Goal: Browse casually: Explore the website without a specific task or goal

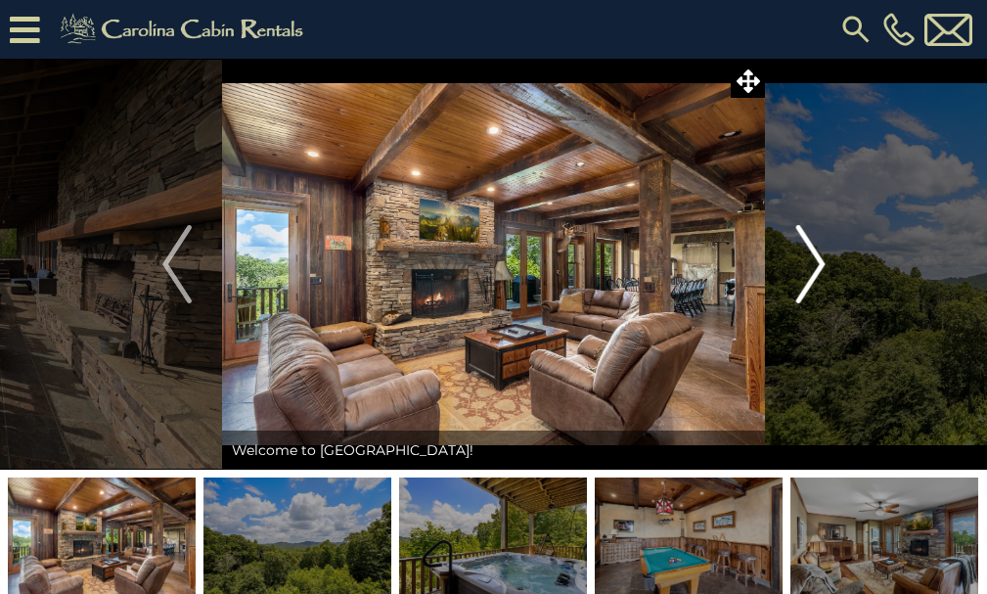
click at [806, 286] on img "Next" at bounding box center [809, 264] width 29 height 78
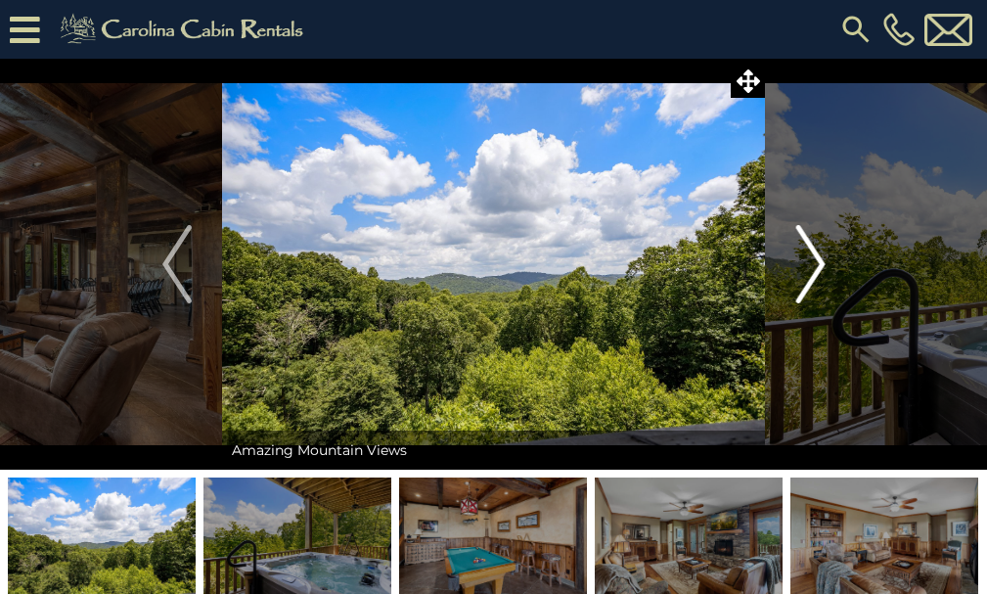
click at [806, 286] on img "Next" at bounding box center [809, 264] width 29 height 78
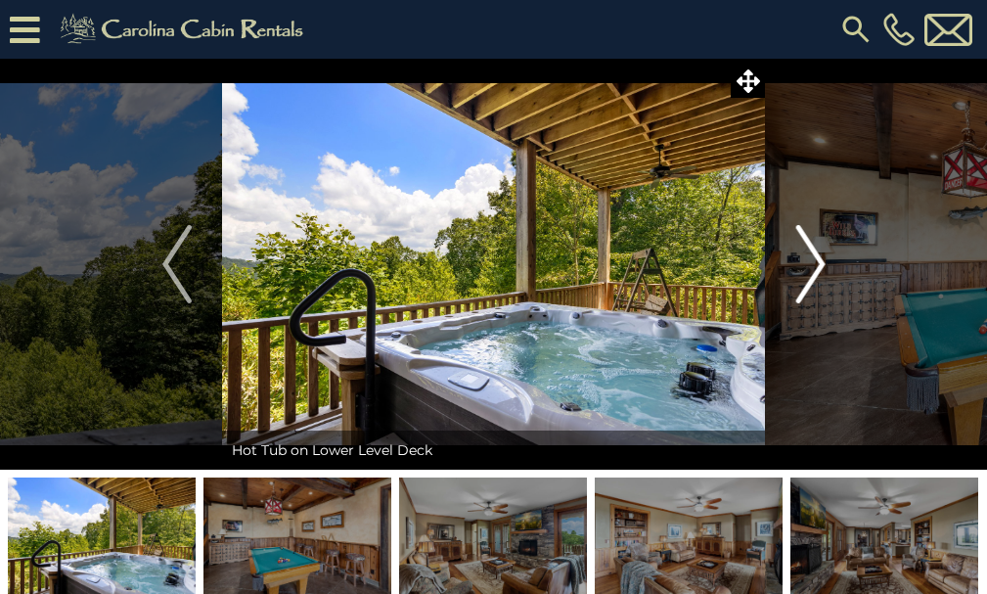
click at [806, 286] on img "Next" at bounding box center [809, 264] width 29 height 78
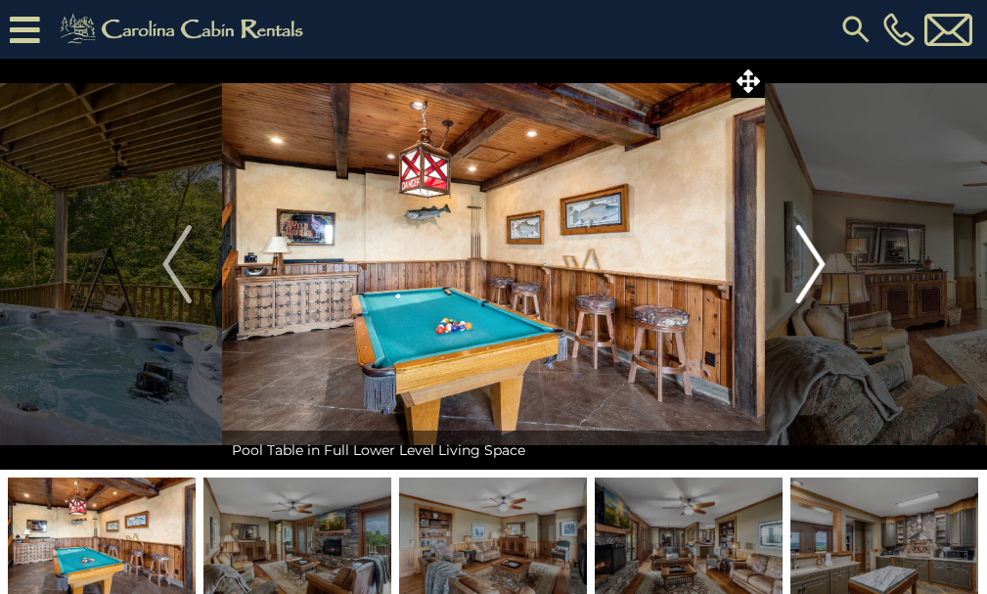
click at [806, 286] on img "Next" at bounding box center [809, 264] width 29 height 78
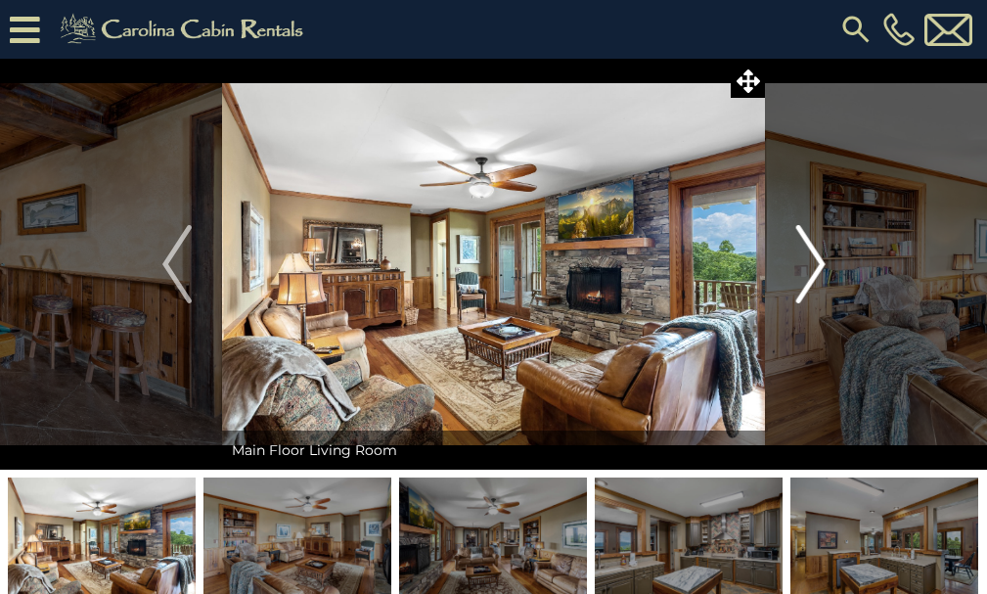
click at [806, 286] on img "Next" at bounding box center [809, 264] width 29 height 78
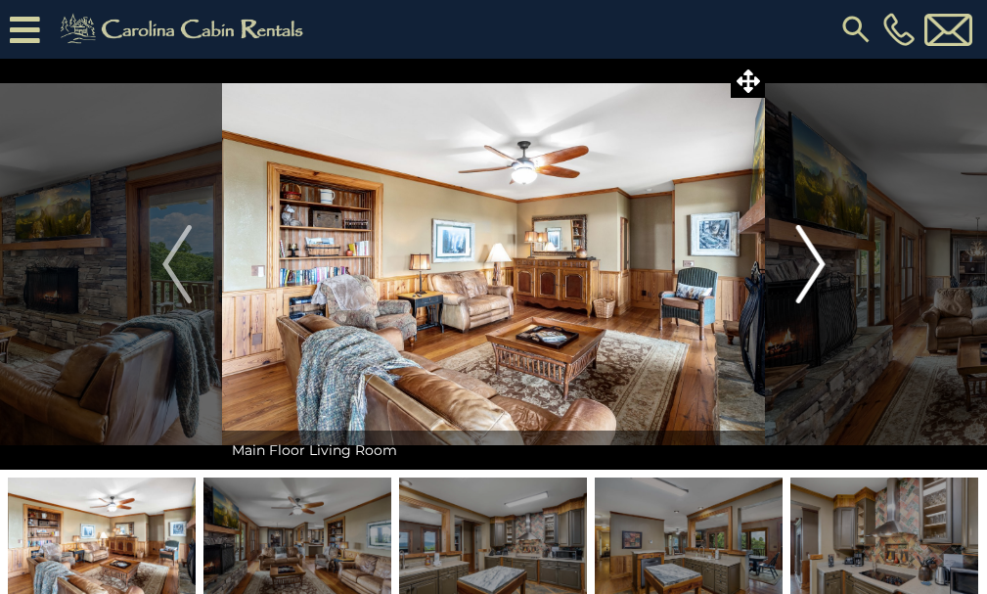
click at [806, 286] on img "Next" at bounding box center [809, 264] width 29 height 78
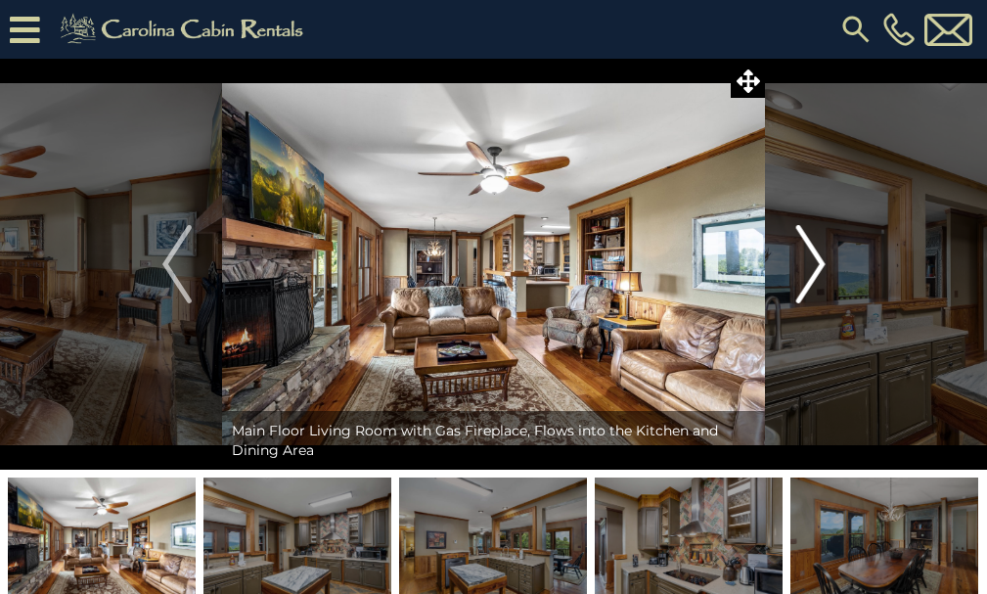
click at [806, 286] on img "Next" at bounding box center [809, 264] width 29 height 78
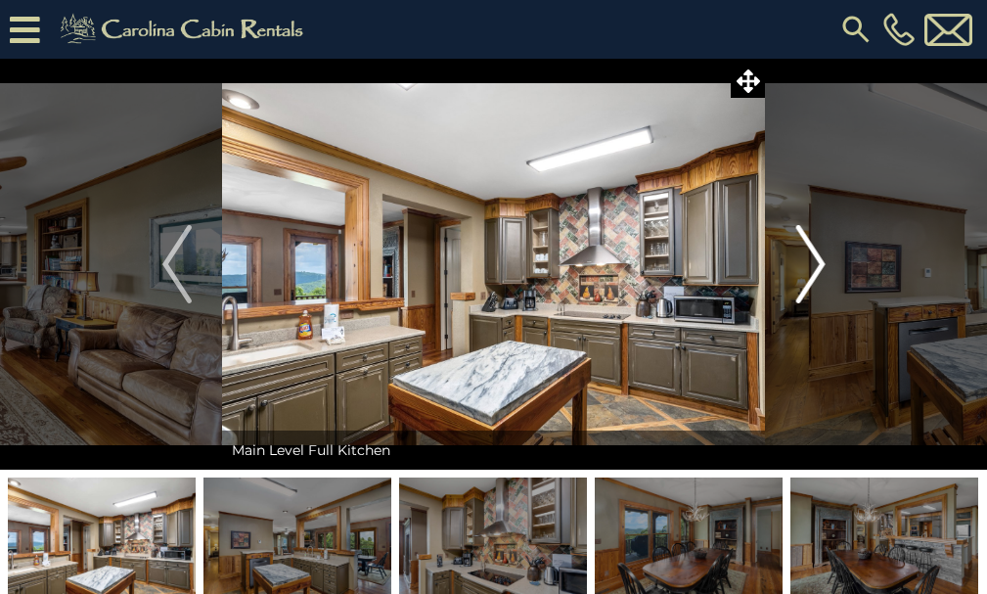
click at [806, 286] on img "Next" at bounding box center [809, 264] width 29 height 78
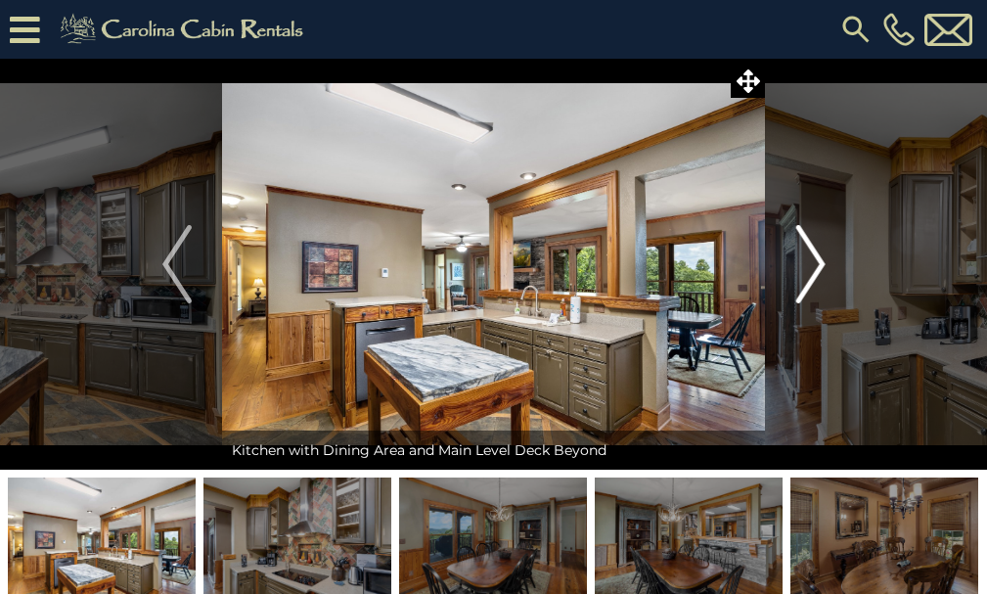
click at [806, 286] on img "Next" at bounding box center [809, 264] width 29 height 78
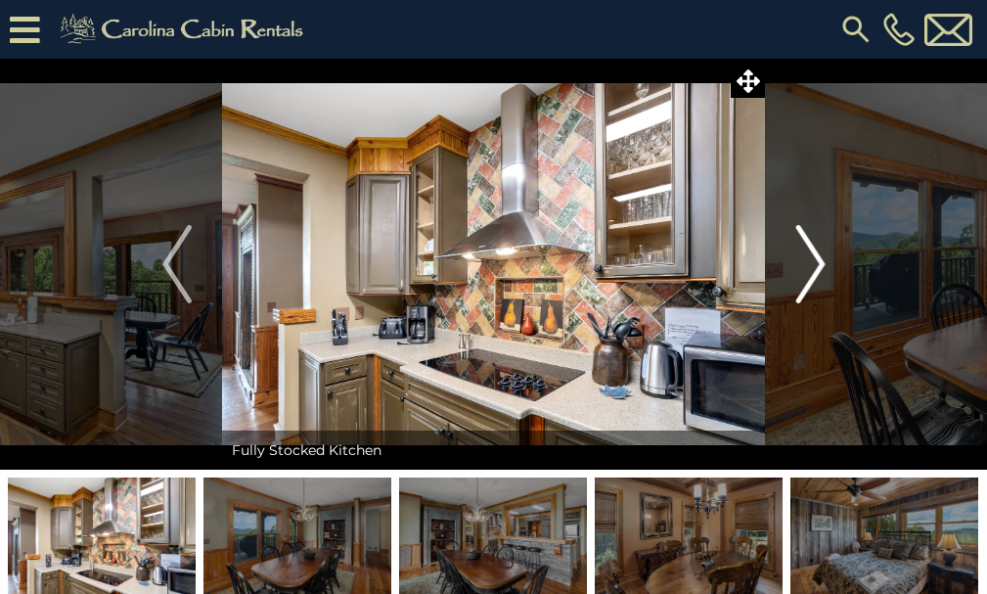
click at [806, 286] on img "Next" at bounding box center [809, 264] width 29 height 78
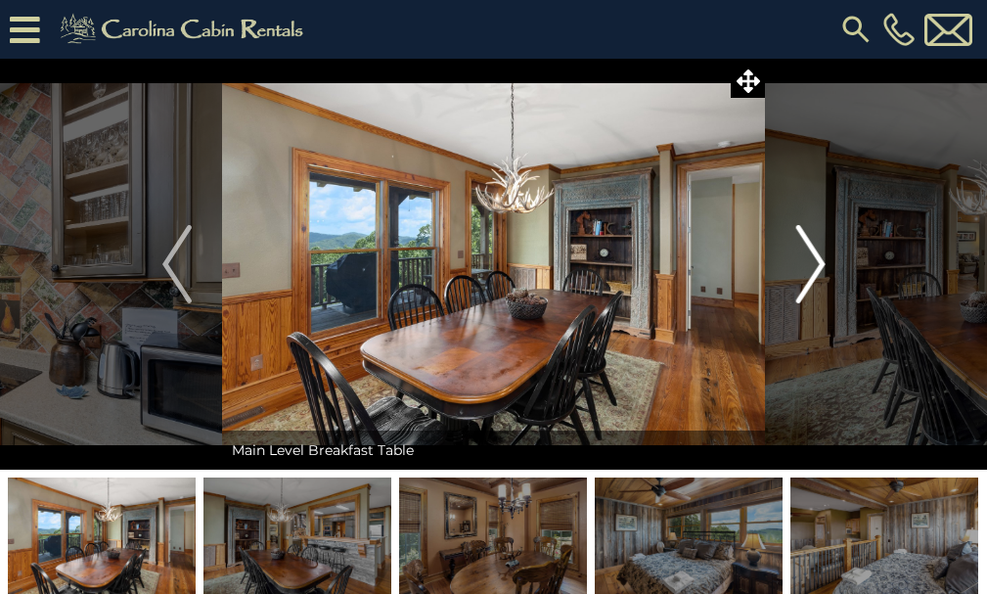
click at [806, 286] on img "Next" at bounding box center [809, 264] width 29 height 78
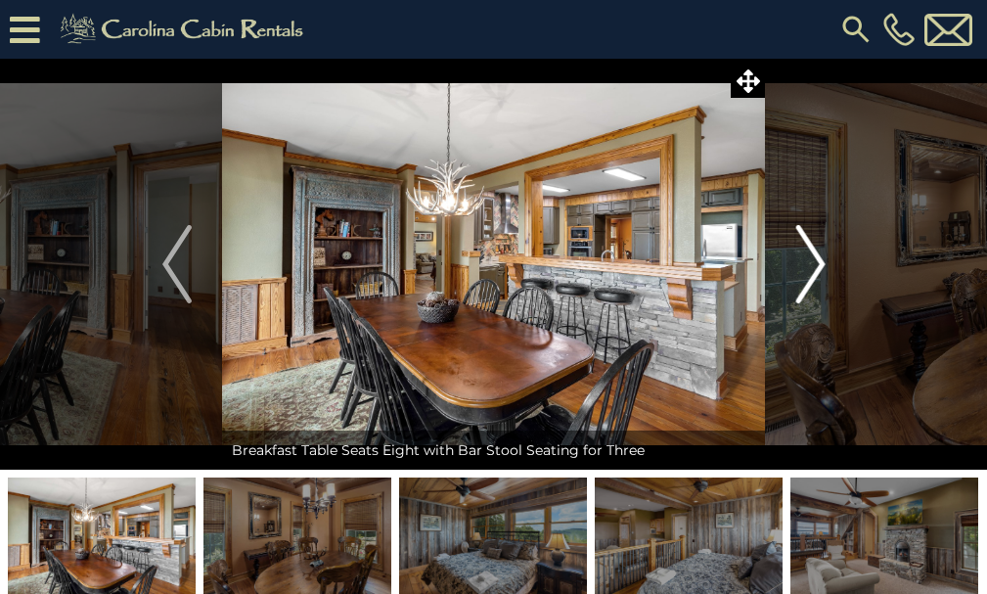
click at [806, 286] on img "Next" at bounding box center [809, 264] width 29 height 78
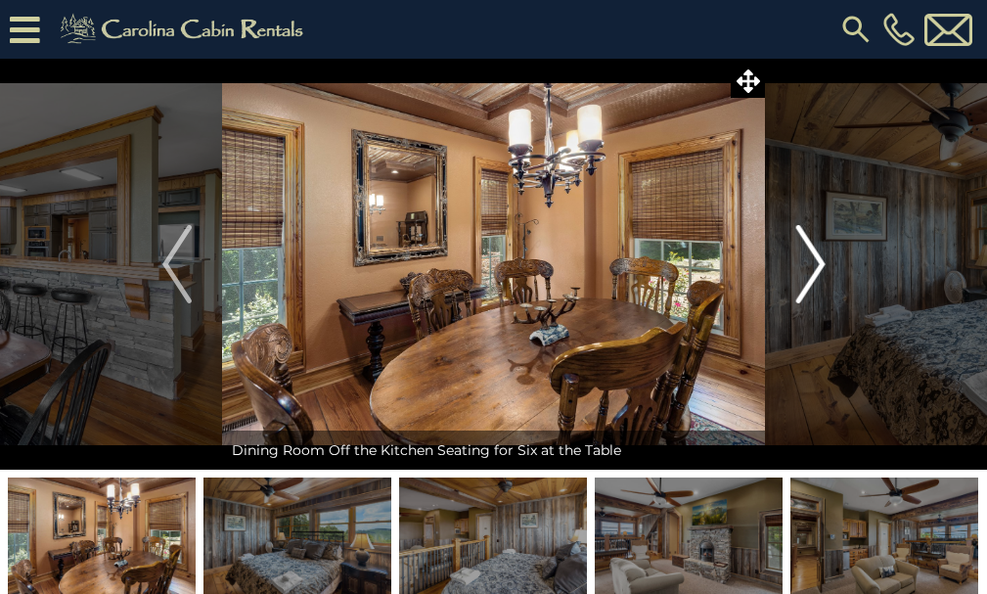
click at [806, 286] on img "Next" at bounding box center [809, 264] width 29 height 78
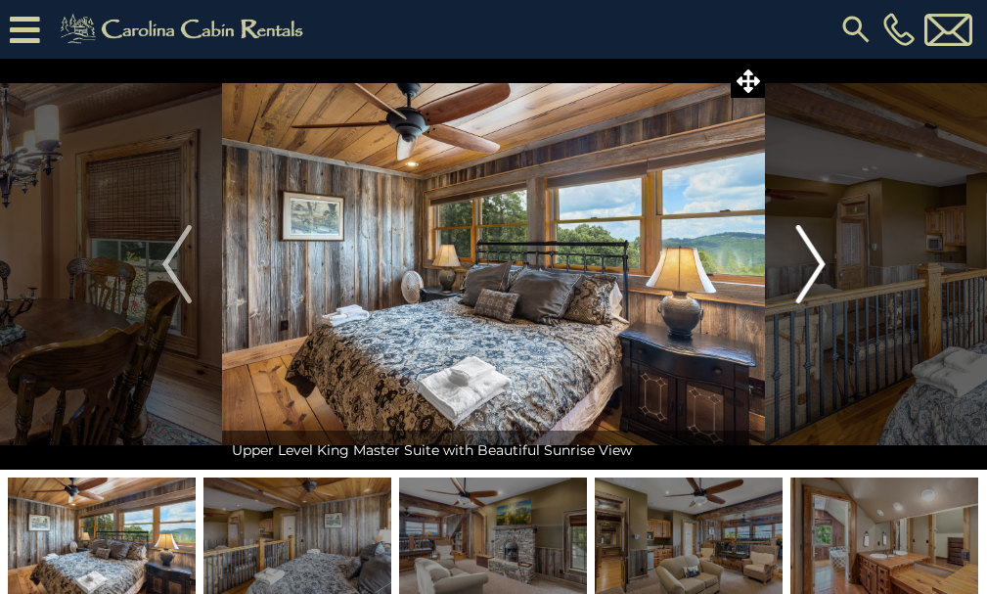
click at [806, 286] on img "Next" at bounding box center [809, 264] width 29 height 78
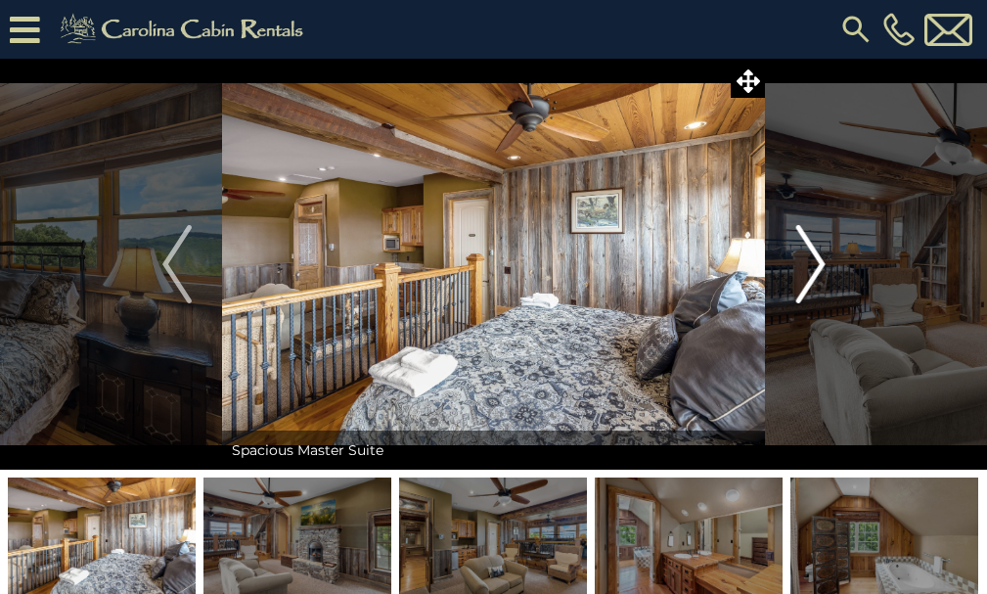
click at [806, 286] on img "Next" at bounding box center [809, 264] width 29 height 78
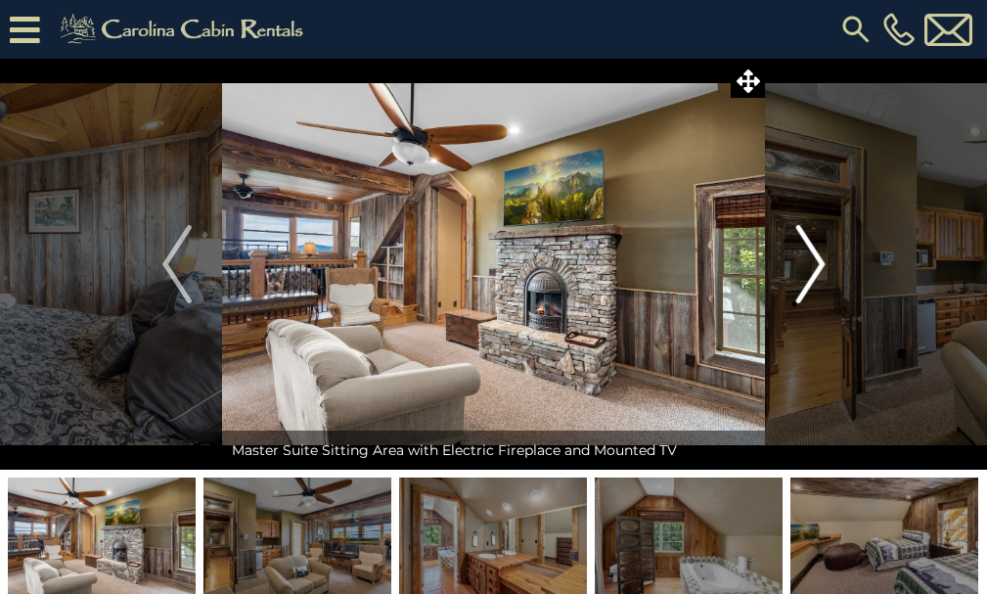
click at [806, 286] on img "Next" at bounding box center [809, 264] width 29 height 78
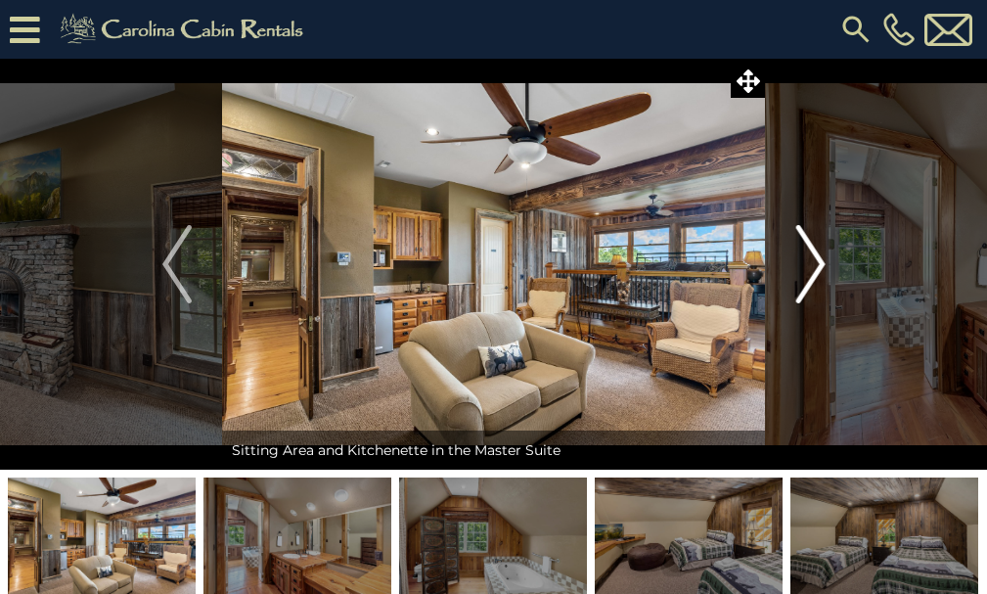
click at [806, 286] on img "Next" at bounding box center [809, 264] width 29 height 78
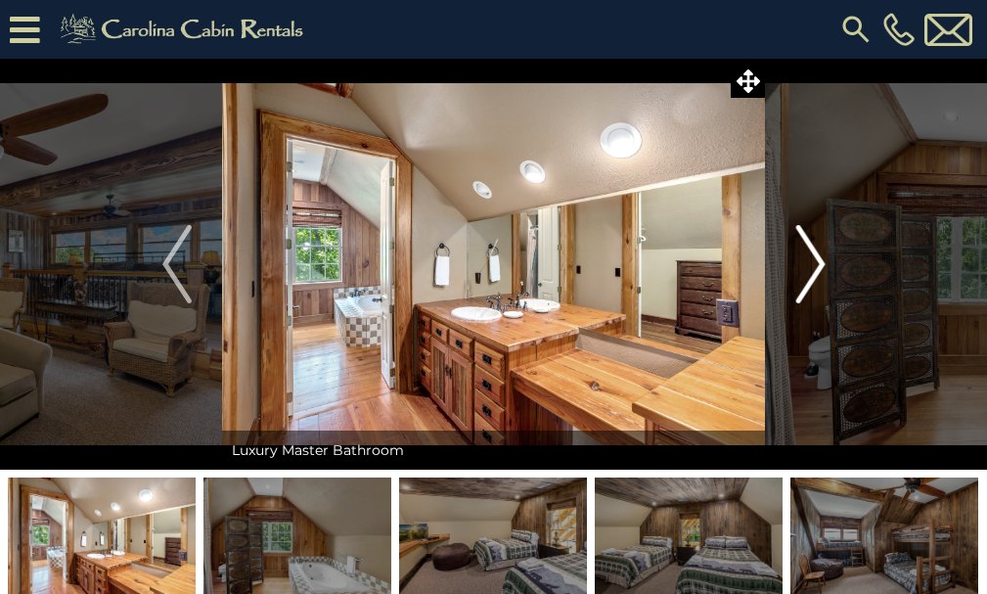
click at [806, 286] on img "Next" at bounding box center [809, 264] width 29 height 78
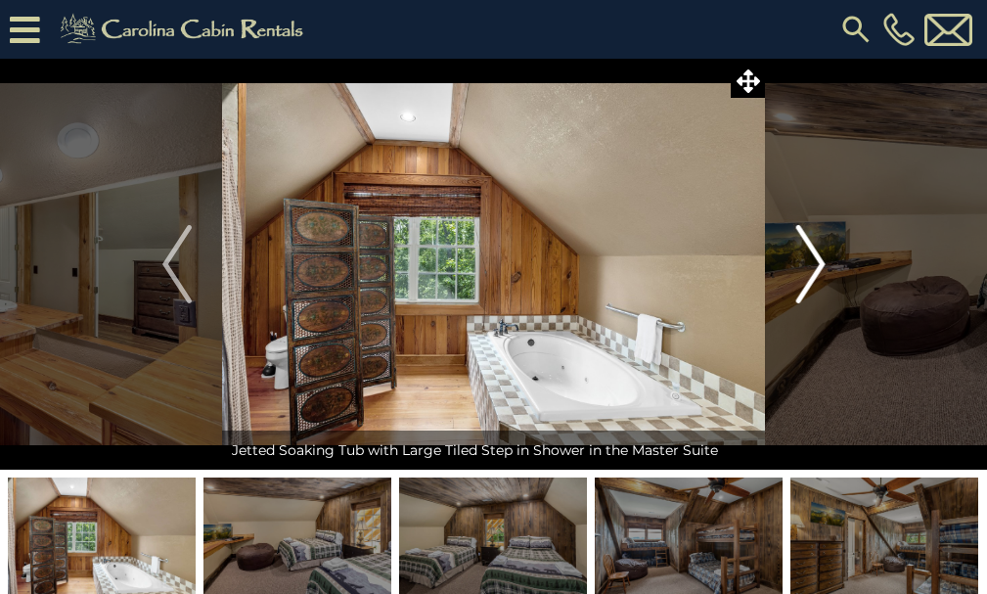
click at [806, 286] on img "Next" at bounding box center [809, 264] width 29 height 78
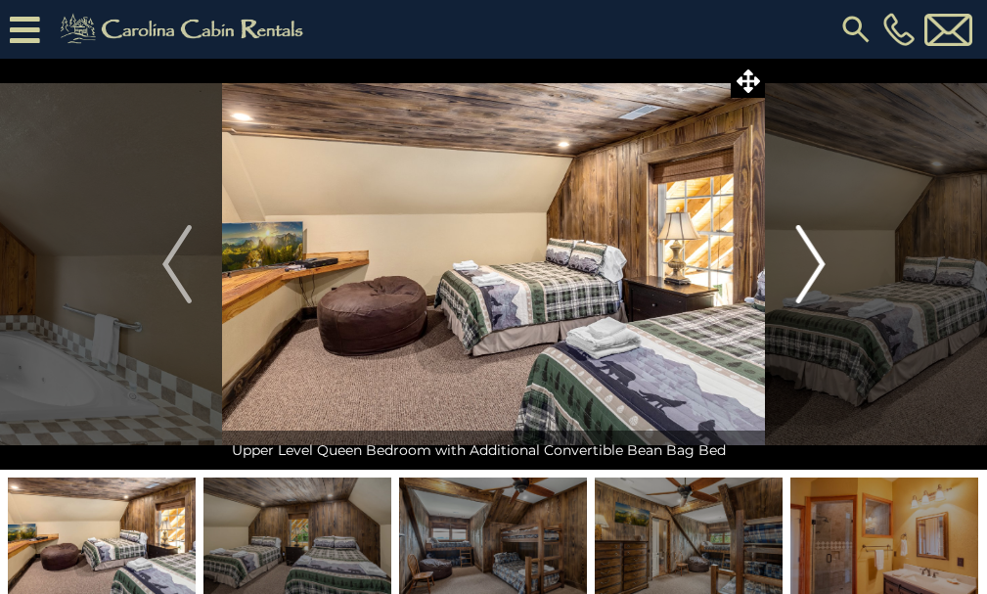
click at [806, 286] on img "Next" at bounding box center [809, 264] width 29 height 78
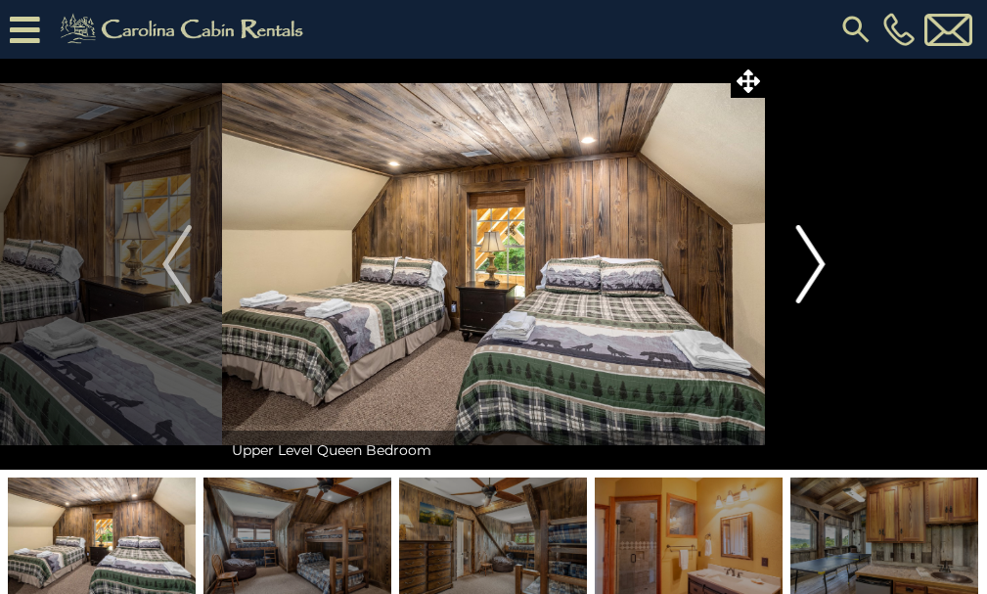
click at [806, 286] on img "Next" at bounding box center [809, 264] width 29 height 78
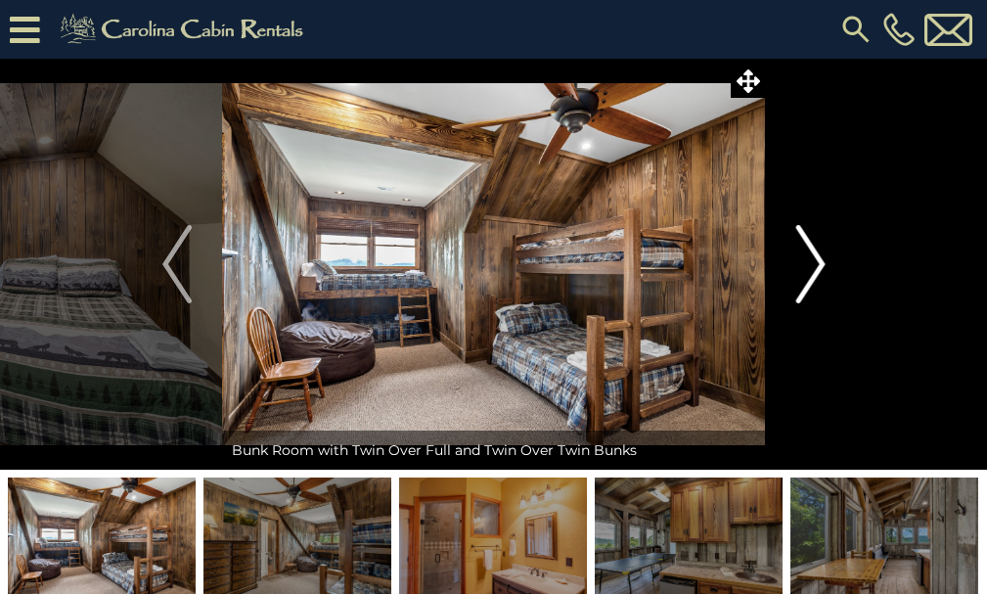
click at [806, 286] on img "Next" at bounding box center [809, 264] width 29 height 78
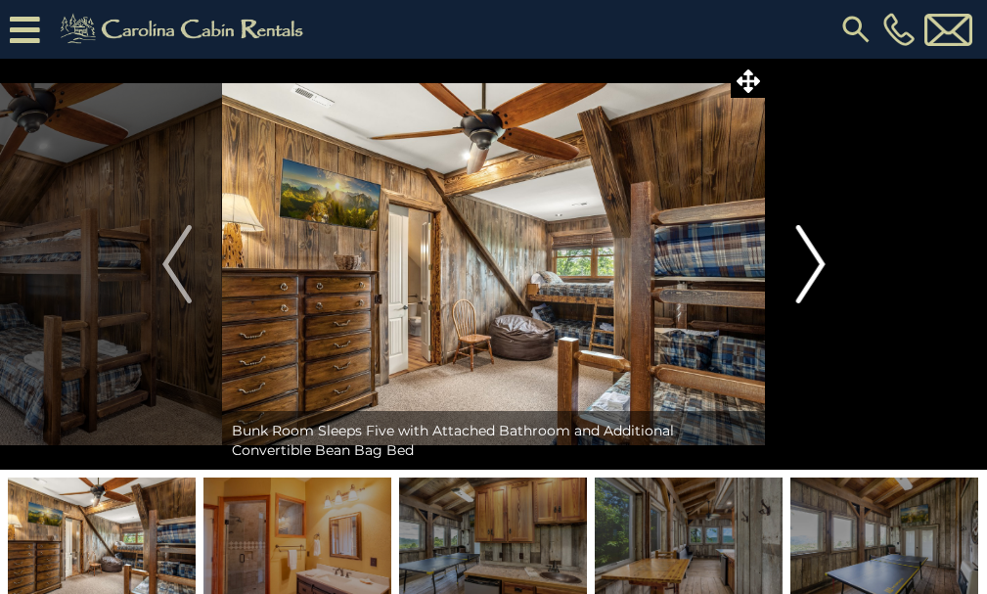
click at [806, 286] on img "Next" at bounding box center [809, 264] width 29 height 78
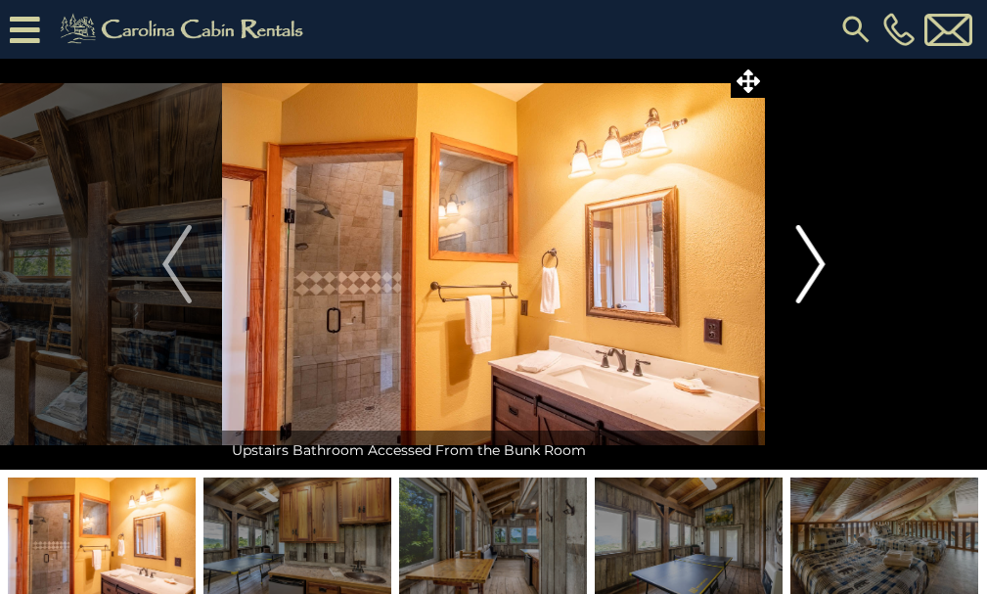
click at [806, 286] on img "Next" at bounding box center [809, 264] width 29 height 78
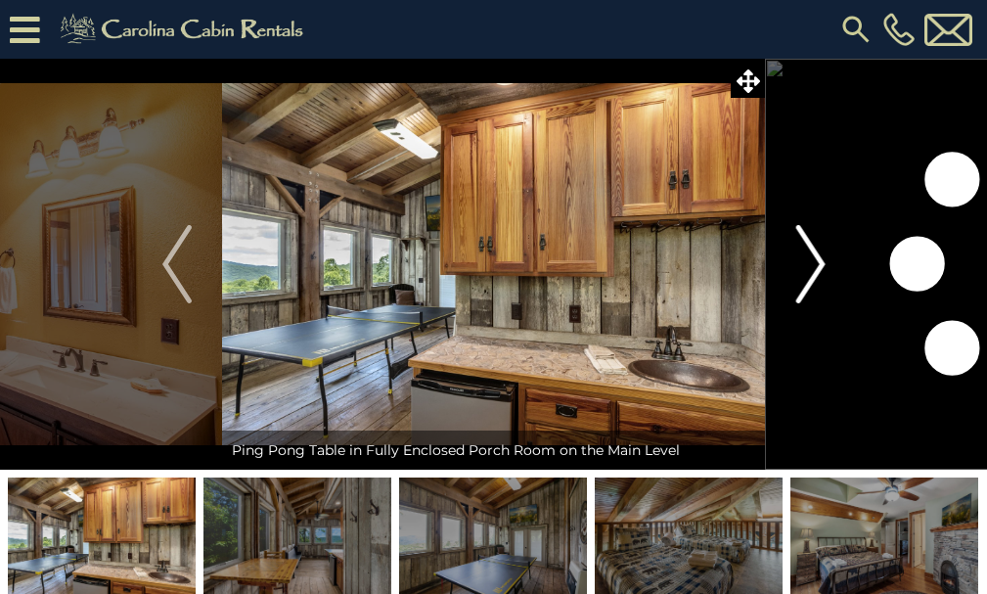
click at [806, 286] on img "Next" at bounding box center [809, 264] width 29 height 78
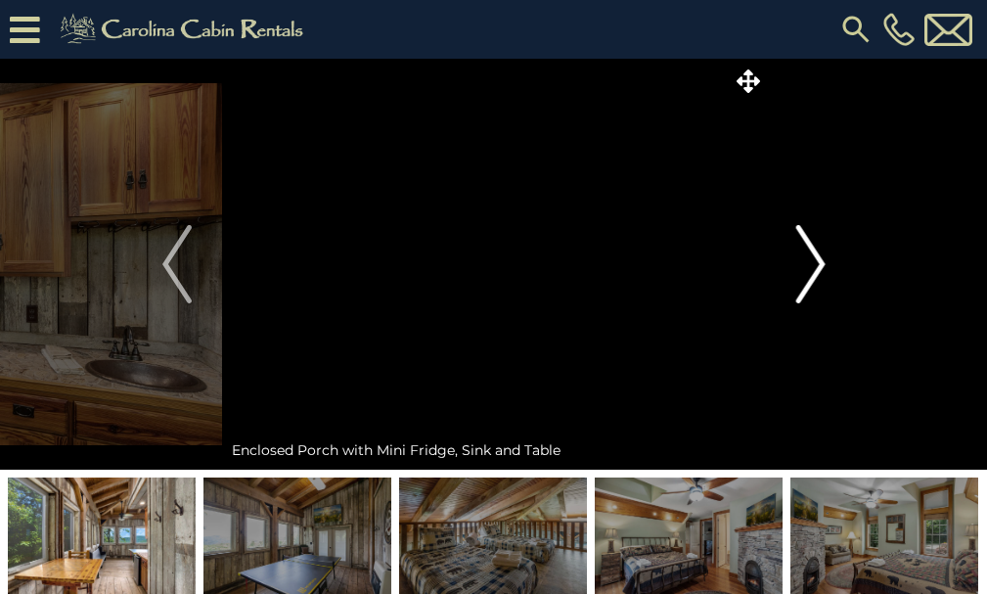
click at [806, 286] on img "Next" at bounding box center [809, 264] width 29 height 78
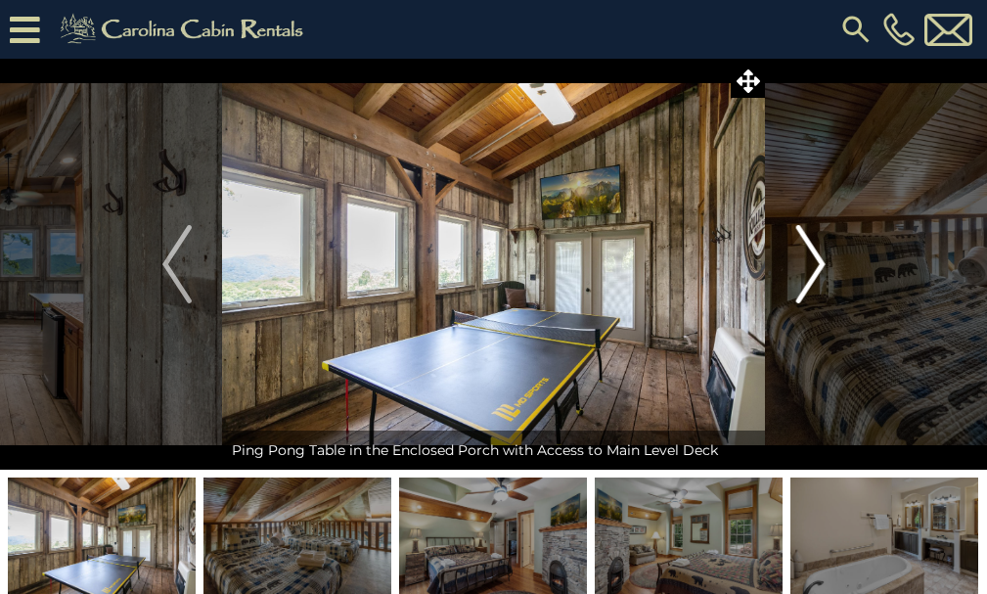
click at [806, 286] on img "Next" at bounding box center [809, 264] width 29 height 78
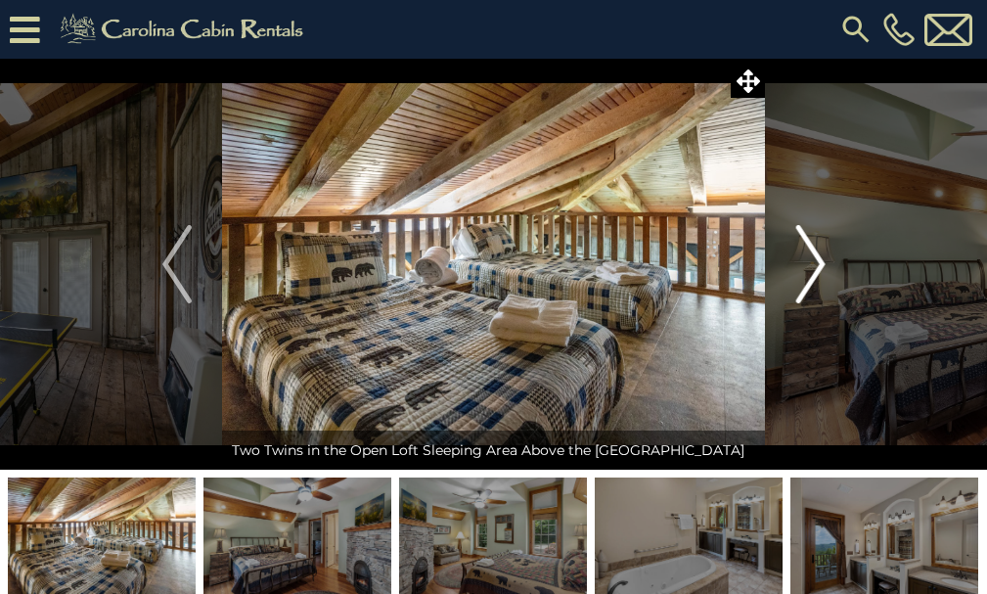
click at [806, 286] on img "Next" at bounding box center [809, 264] width 29 height 78
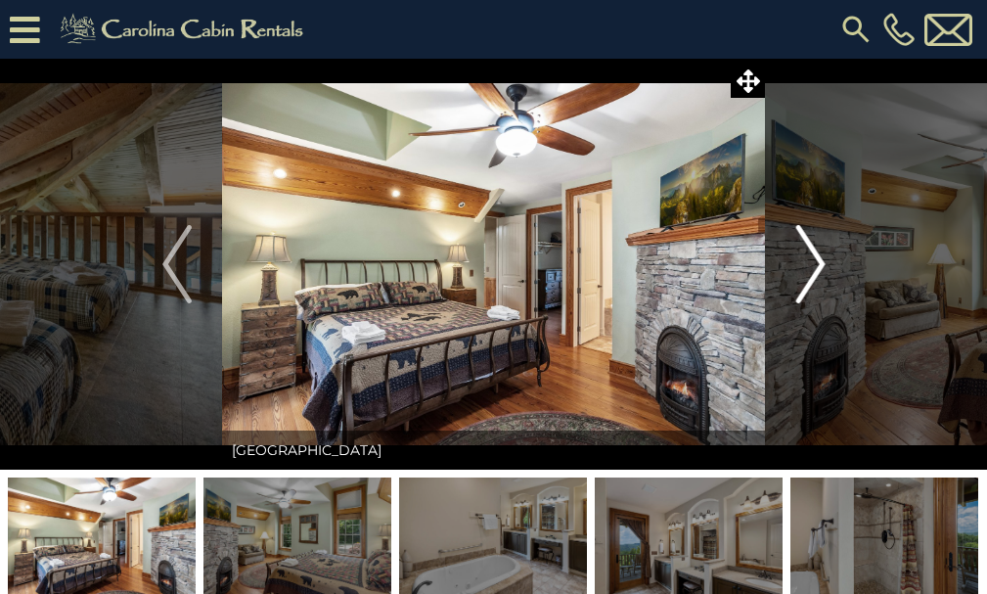
click at [806, 286] on img "Next" at bounding box center [809, 264] width 29 height 78
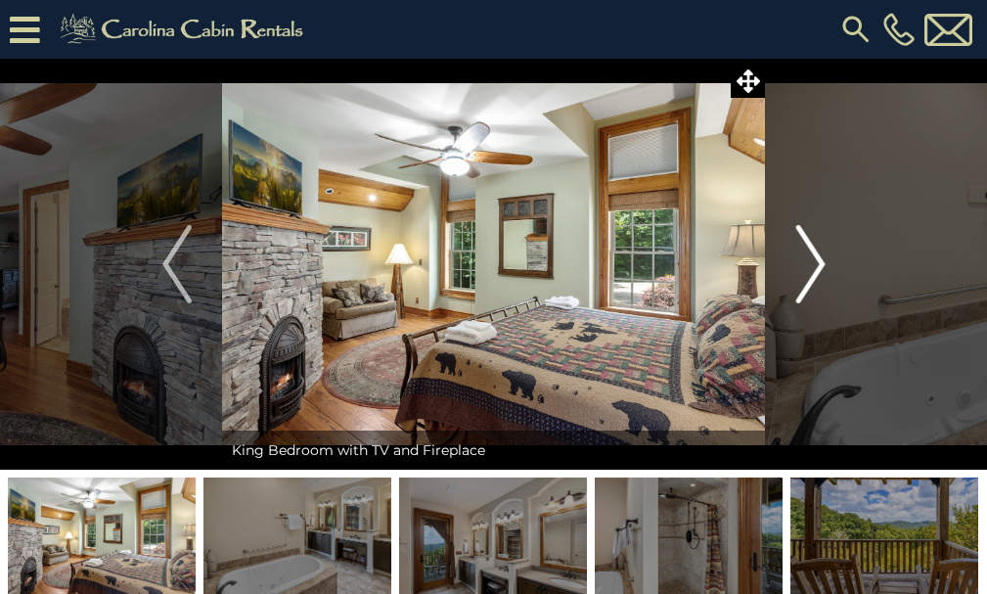
click at [806, 286] on img "Next" at bounding box center [809, 264] width 29 height 78
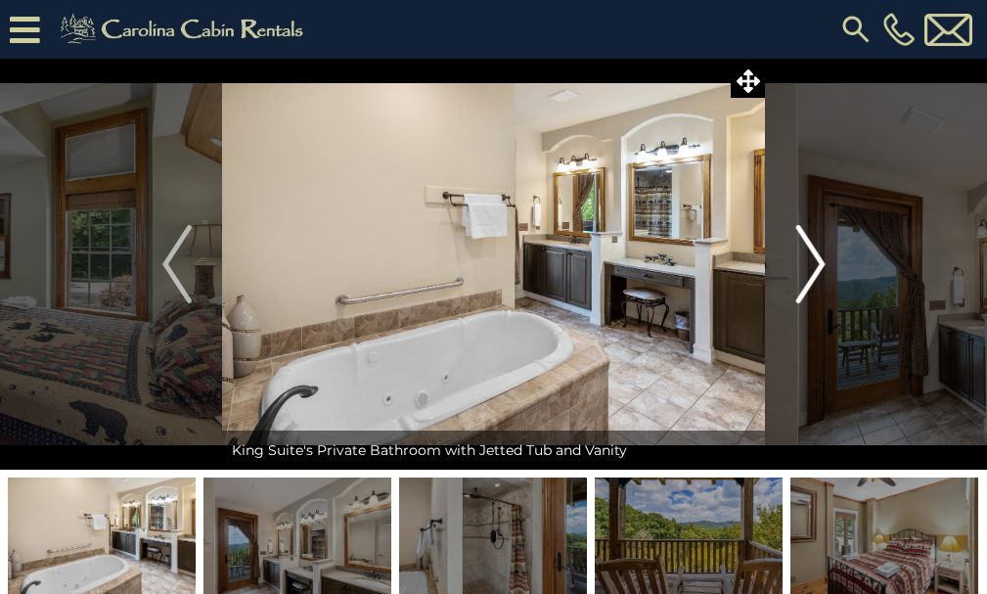
click at [806, 286] on img "Next" at bounding box center [809, 264] width 29 height 78
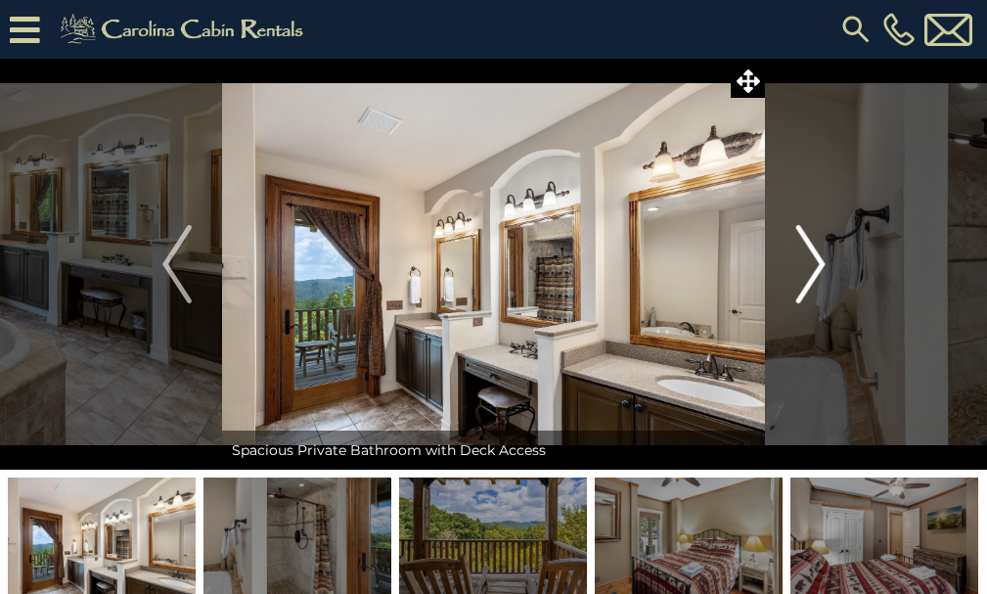
click at [806, 286] on img "Next" at bounding box center [809, 264] width 29 height 78
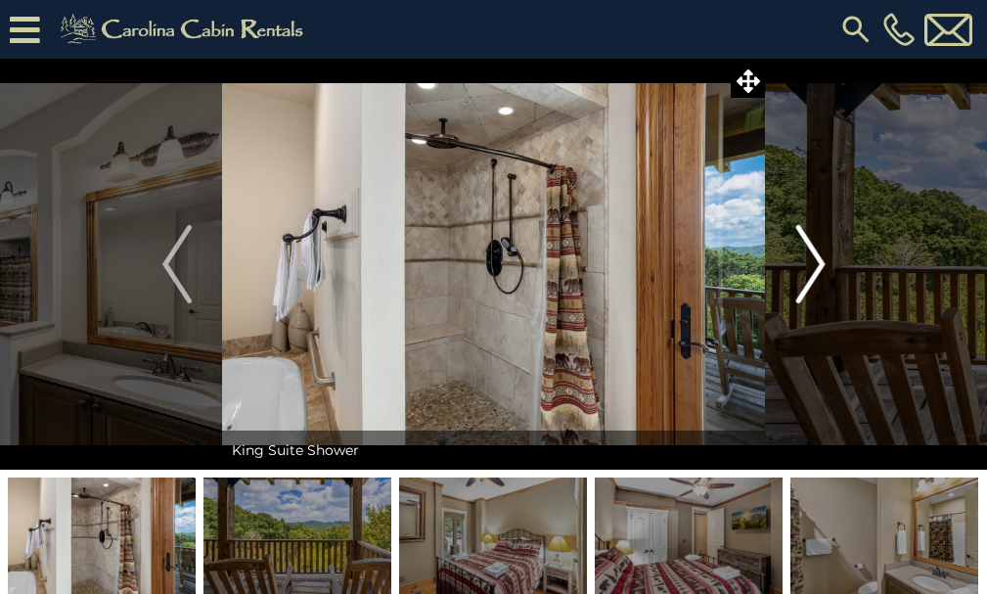
click at [806, 286] on img "Next" at bounding box center [809, 264] width 29 height 78
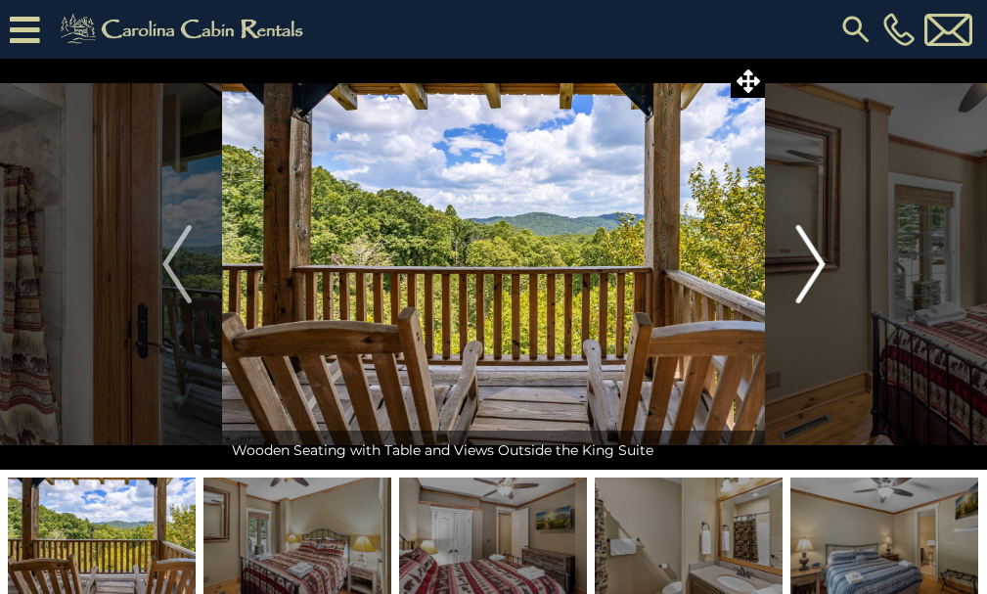
click at [806, 286] on img "Next" at bounding box center [809, 264] width 29 height 78
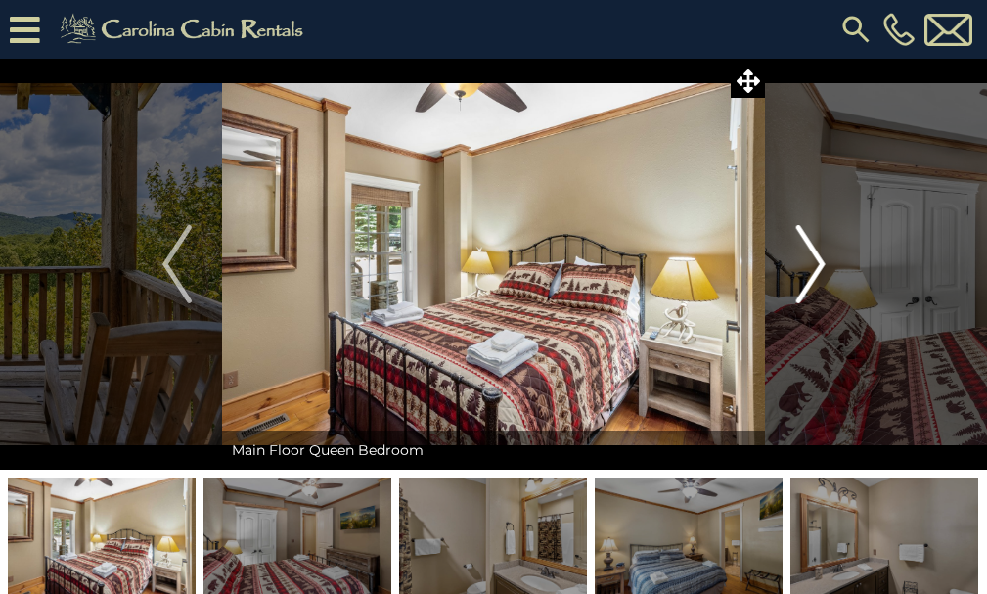
click at [806, 286] on img "Next" at bounding box center [809, 264] width 29 height 78
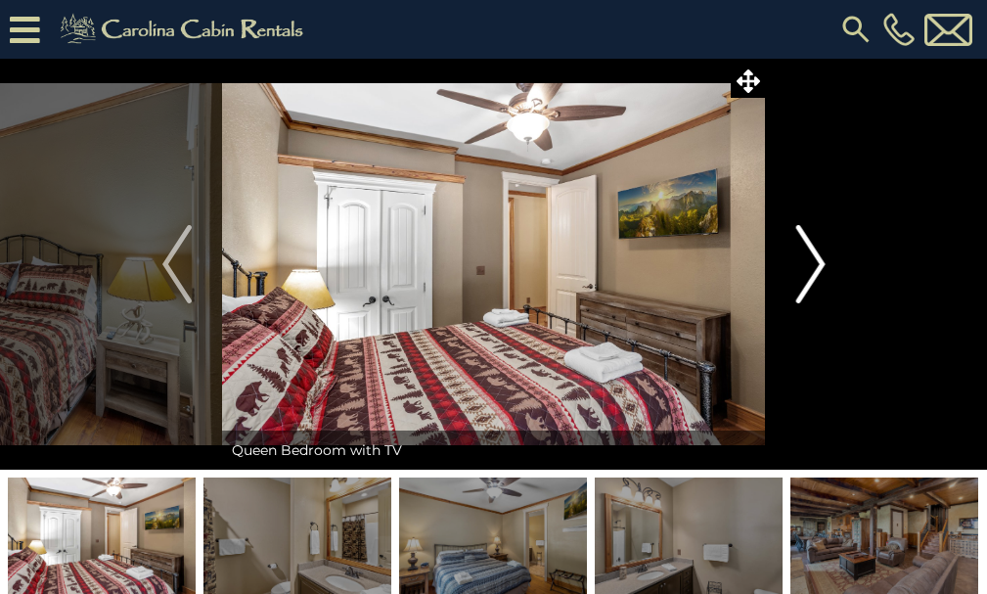
click at [806, 286] on img "Next" at bounding box center [809, 264] width 29 height 78
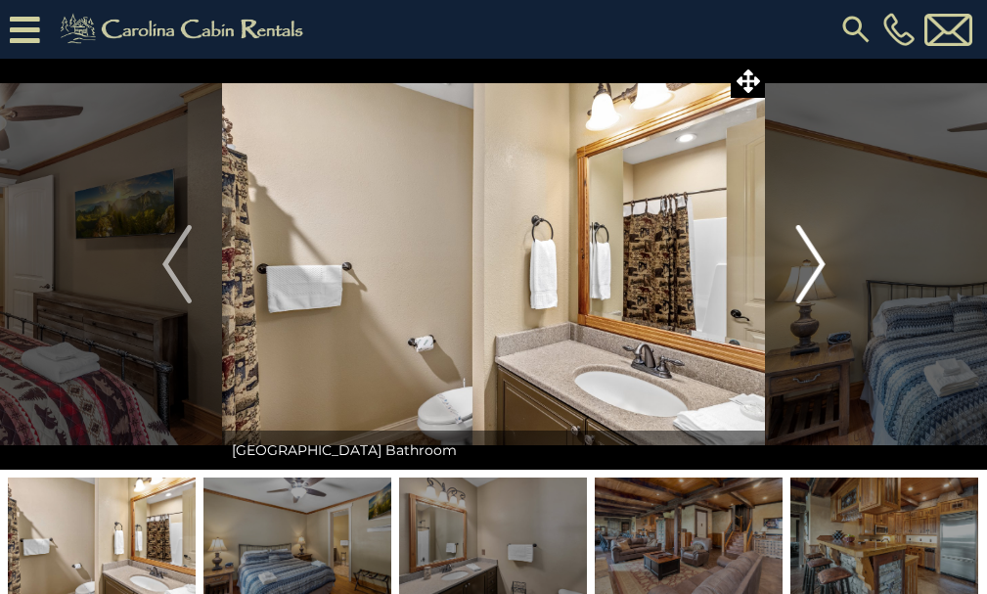
click at [806, 286] on img "Next" at bounding box center [809, 264] width 29 height 78
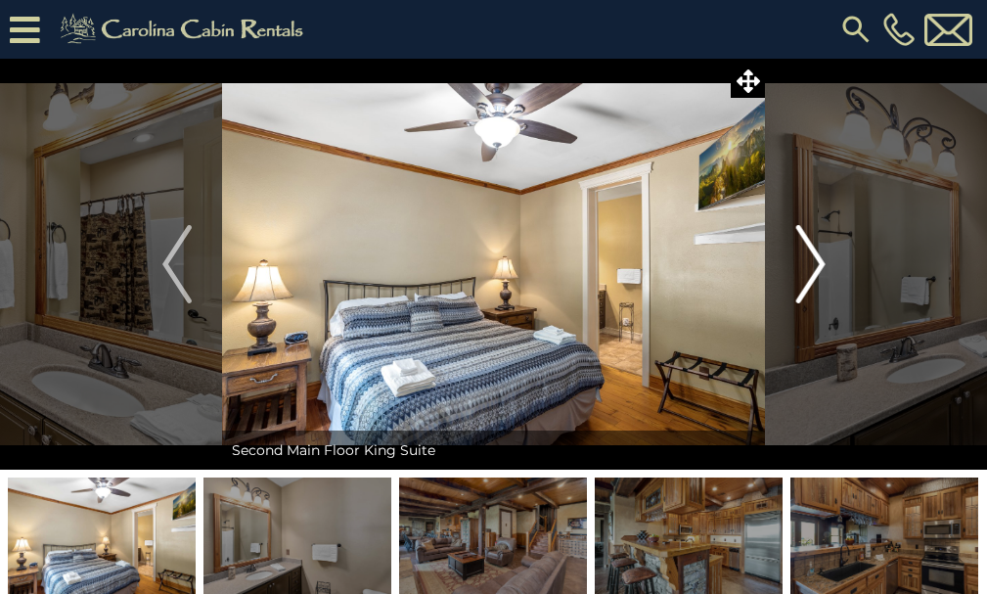
click at [806, 286] on img "Next" at bounding box center [809, 264] width 29 height 78
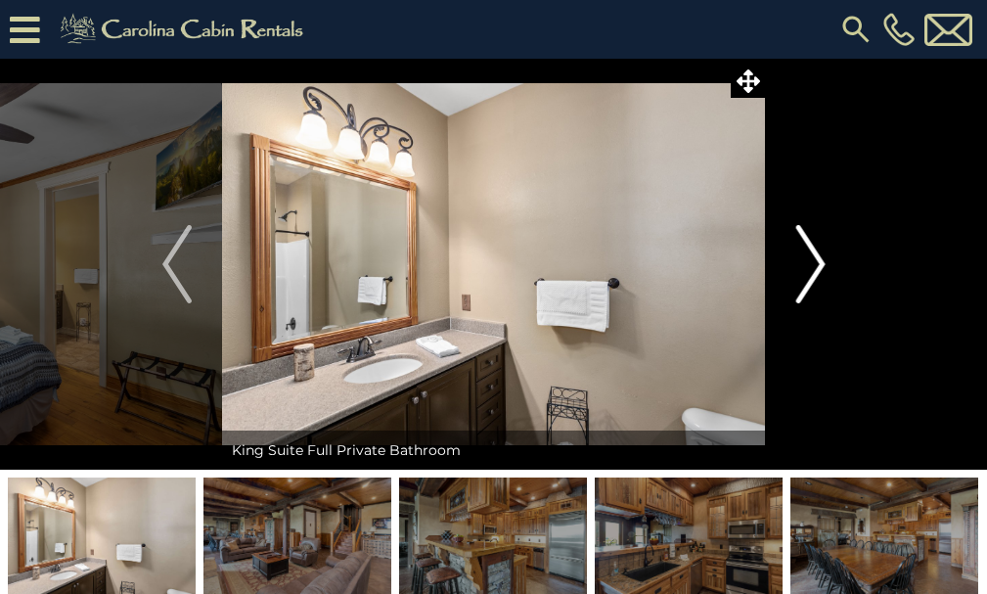
click at [806, 286] on img "Next" at bounding box center [809, 264] width 29 height 78
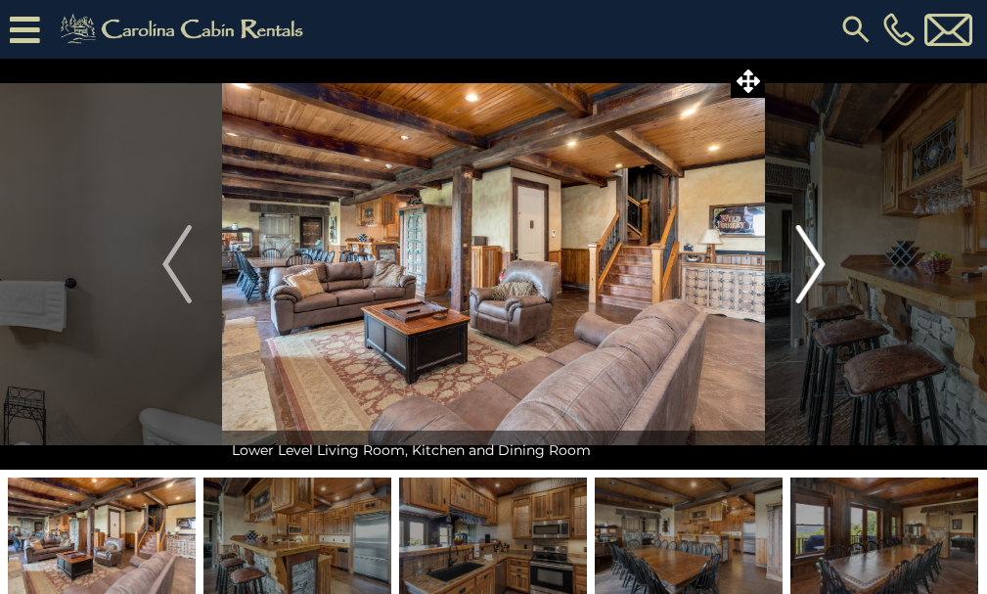
click at [806, 286] on img "Next" at bounding box center [809, 264] width 29 height 78
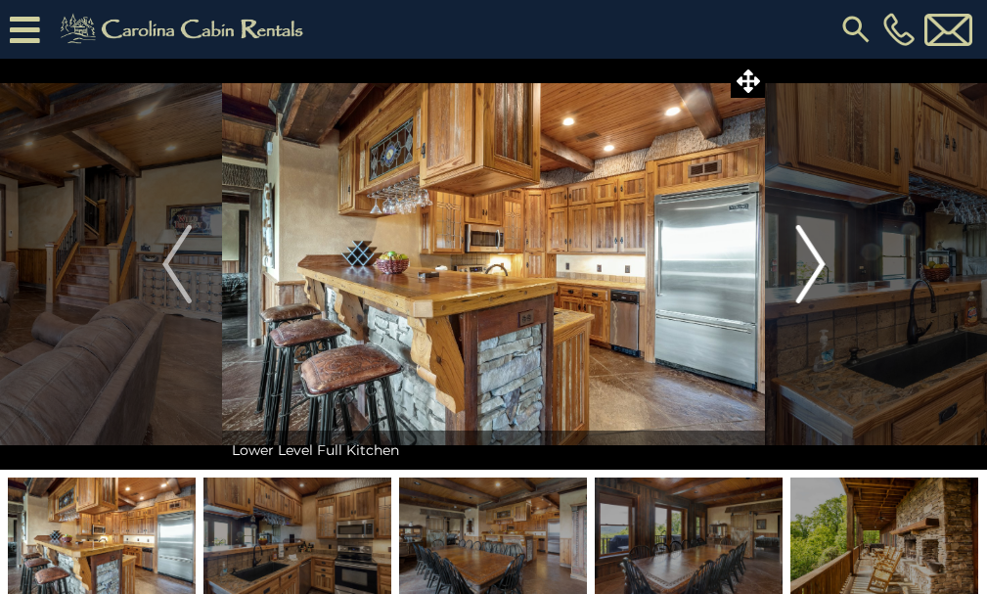
click at [806, 286] on img "Next" at bounding box center [809, 264] width 29 height 78
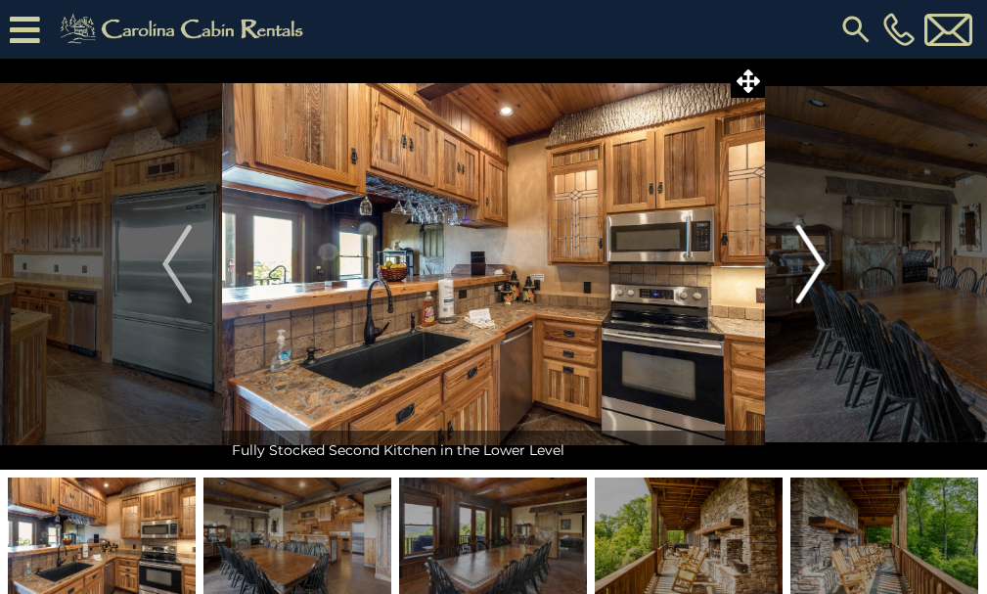
click at [806, 286] on img "Next" at bounding box center [809, 264] width 29 height 78
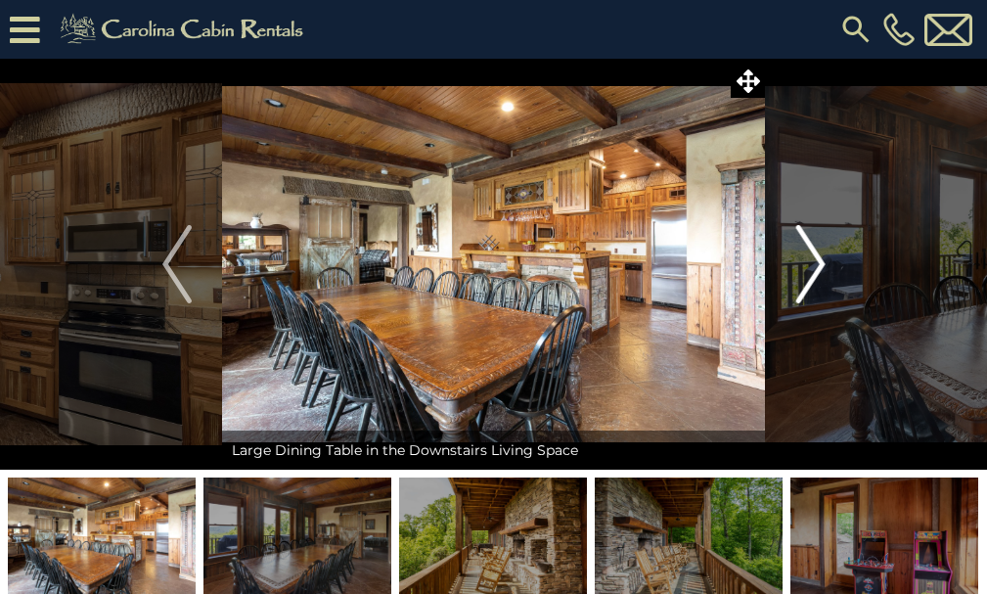
click at [806, 286] on img "Next" at bounding box center [809, 264] width 29 height 78
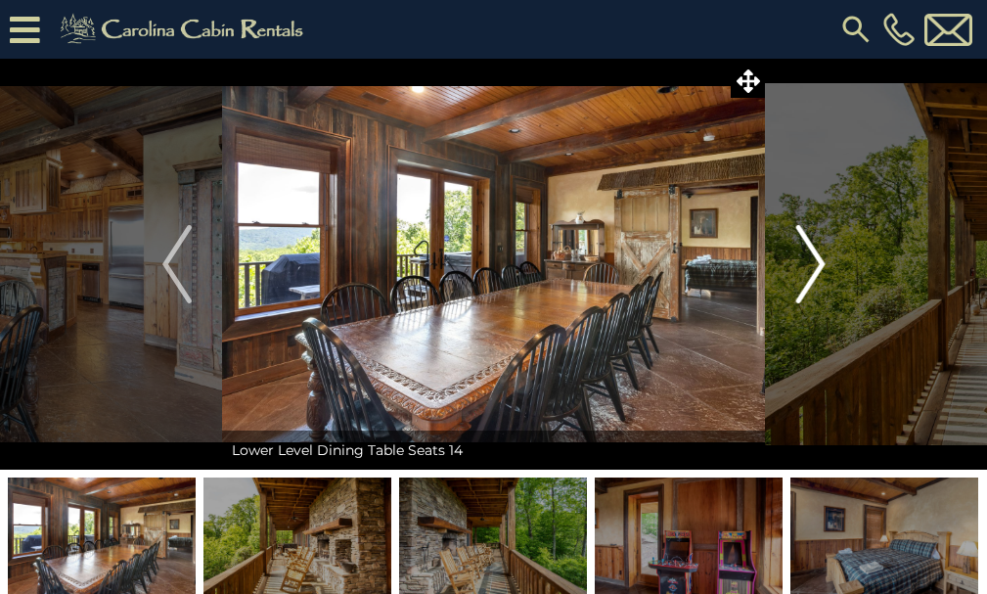
click at [806, 286] on img "Next" at bounding box center [809, 264] width 29 height 78
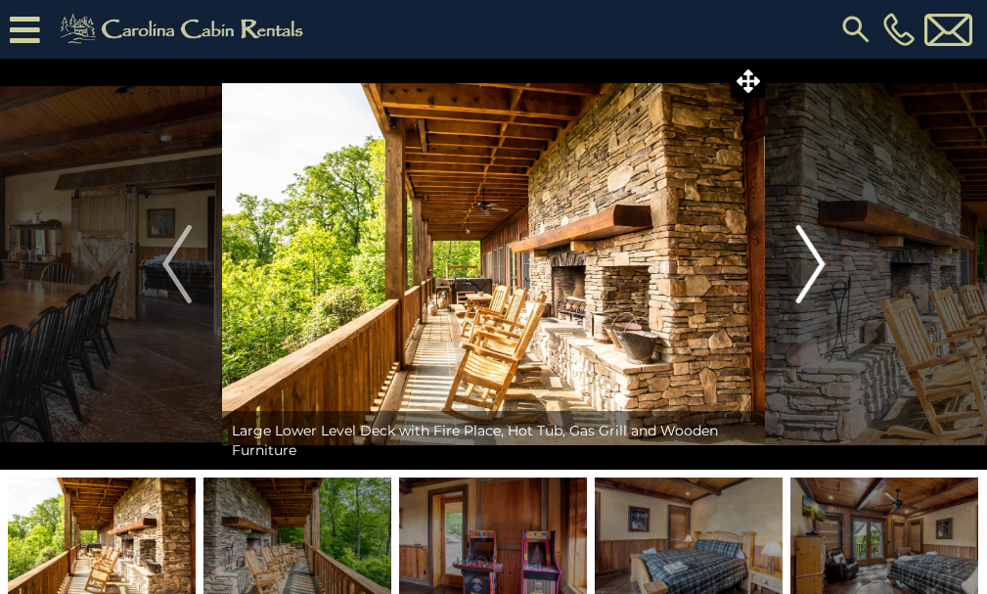
click at [806, 286] on img "Next" at bounding box center [809, 264] width 29 height 78
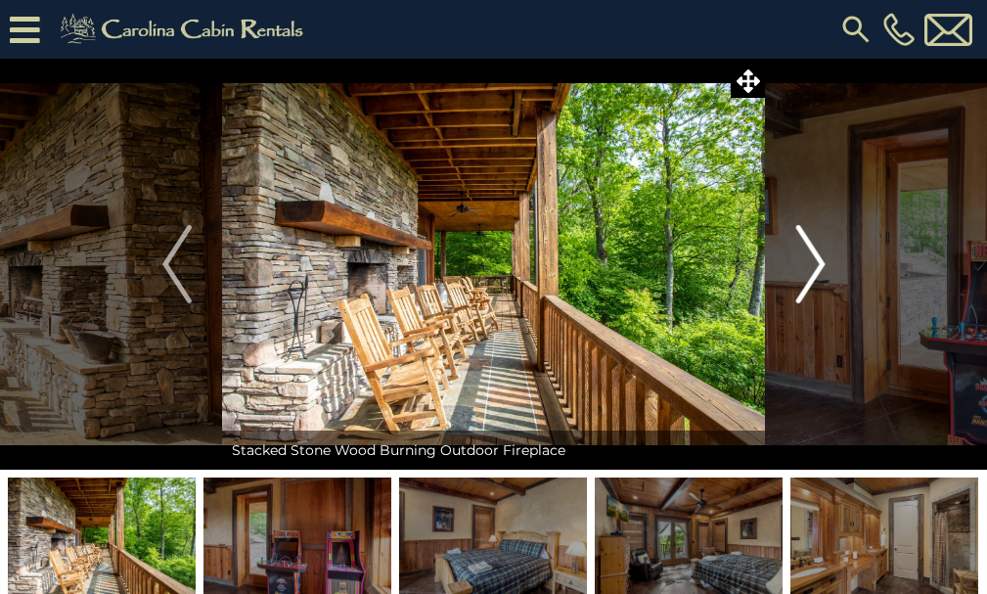
click at [806, 286] on img "Next" at bounding box center [809, 264] width 29 height 78
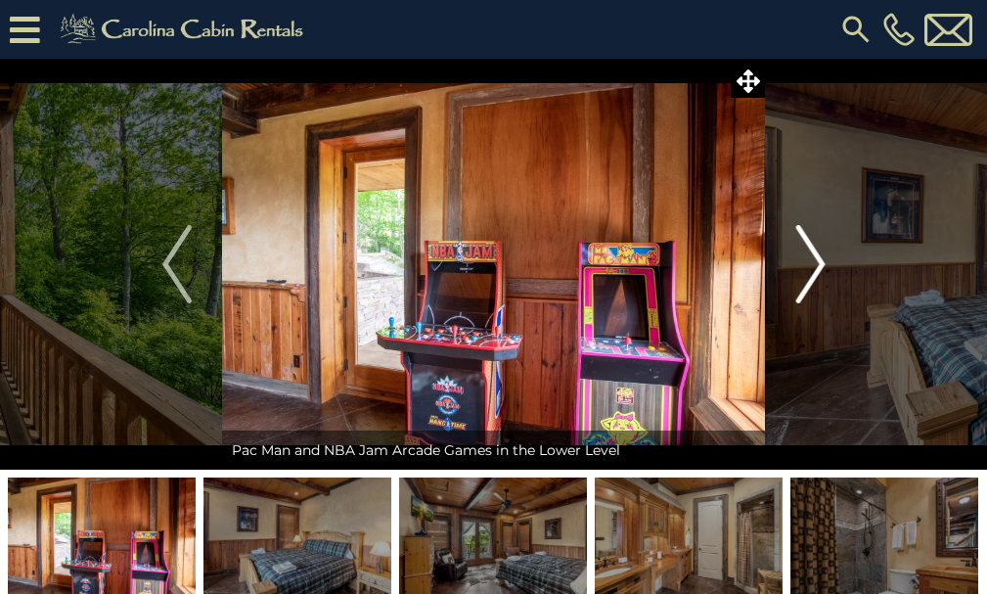
click at [806, 286] on img "Next" at bounding box center [809, 264] width 29 height 78
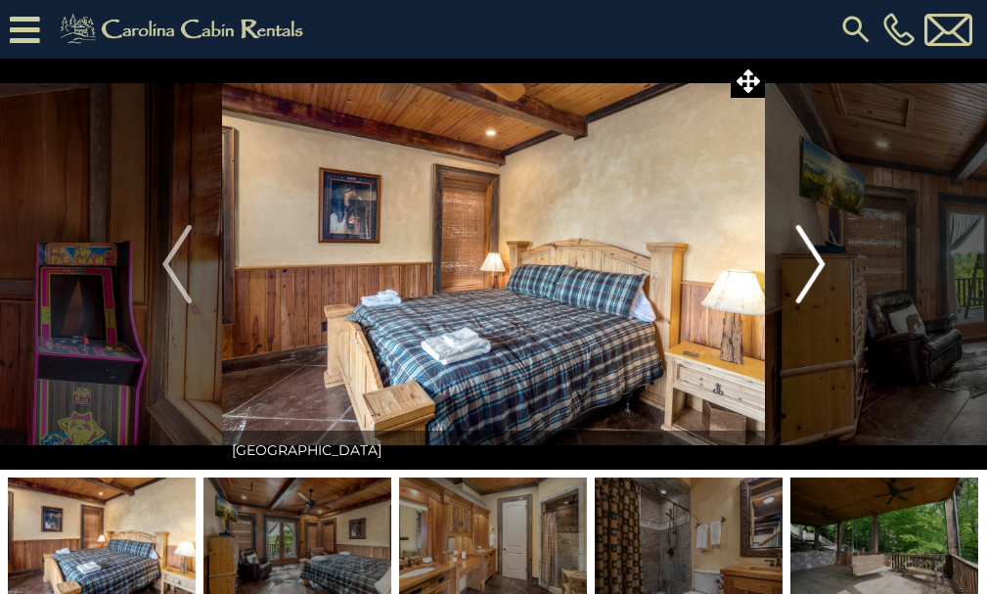
click at [806, 286] on img "Next" at bounding box center [809, 264] width 29 height 78
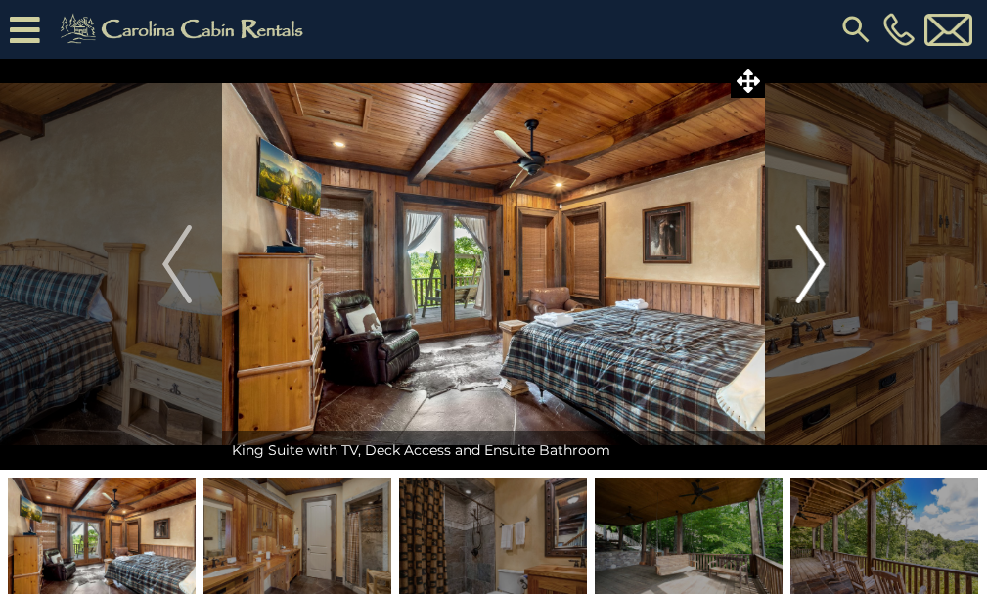
click at [808, 285] on img "Next" at bounding box center [809, 264] width 29 height 78
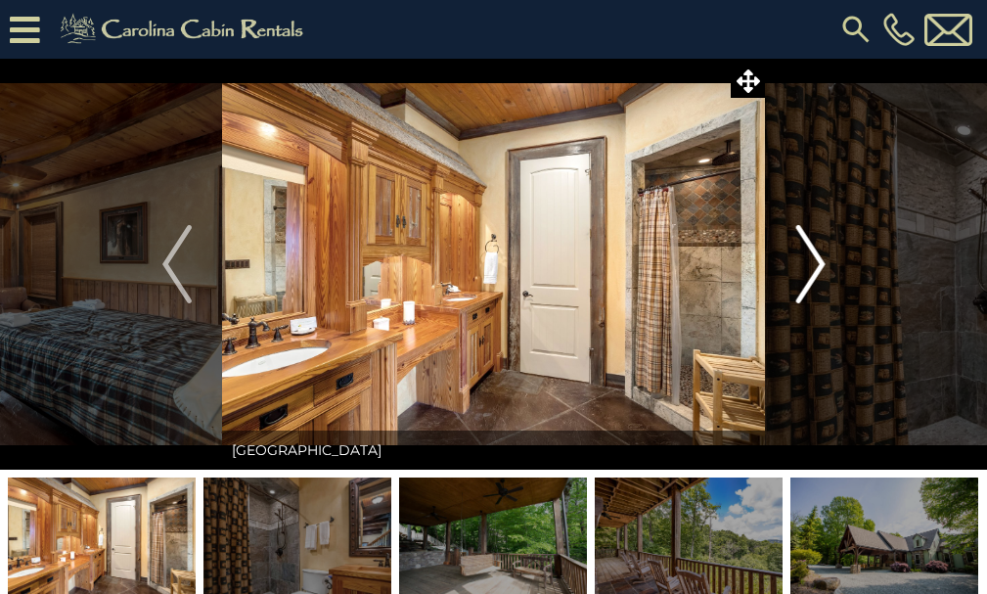
click at [808, 285] on img "Next" at bounding box center [809, 264] width 29 height 78
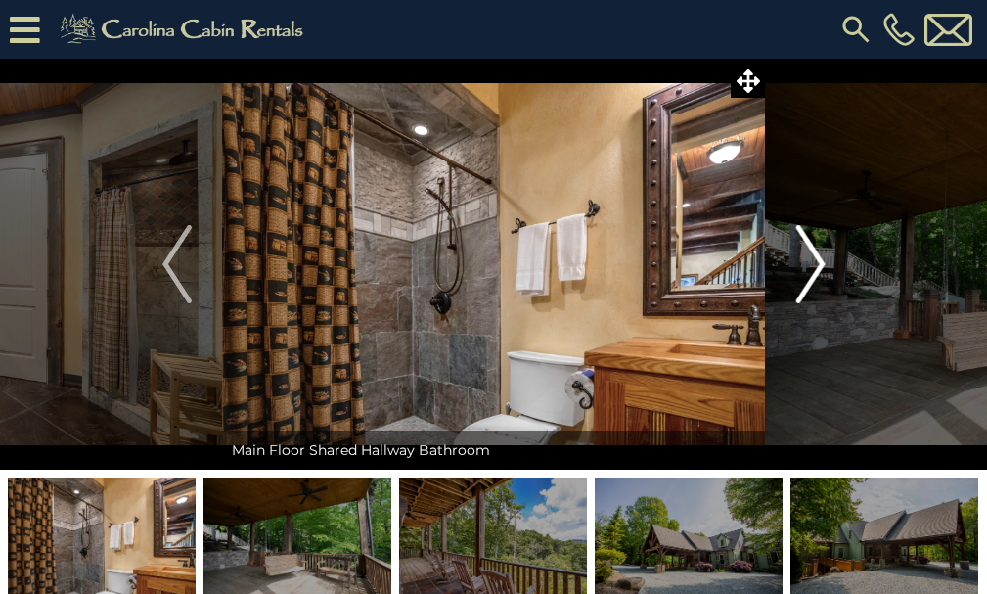
click at [808, 285] on img "Next" at bounding box center [809, 264] width 29 height 78
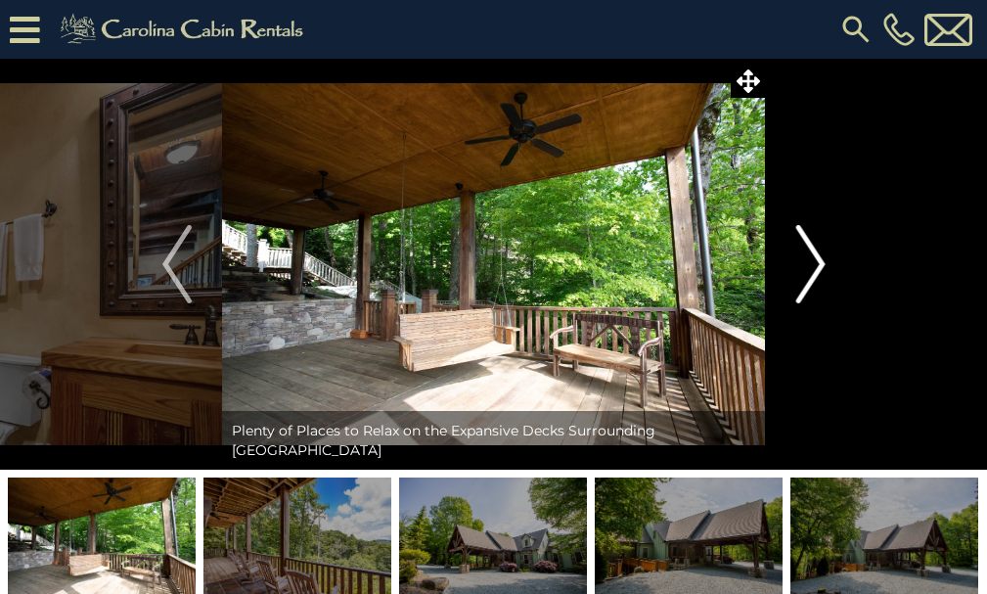
click at [808, 285] on img "Next" at bounding box center [809, 264] width 29 height 78
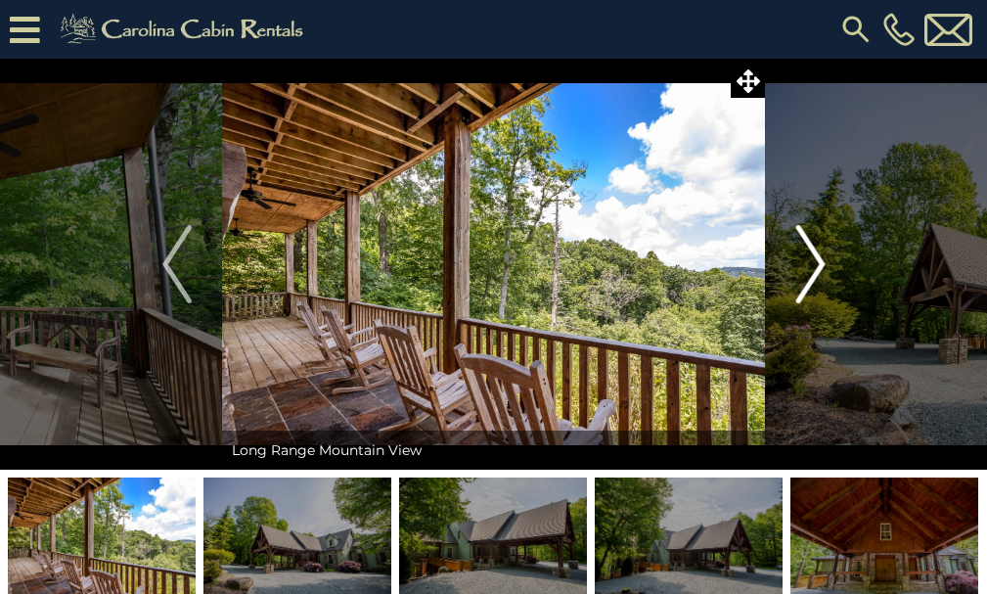
click at [808, 285] on img "Next" at bounding box center [809, 264] width 29 height 78
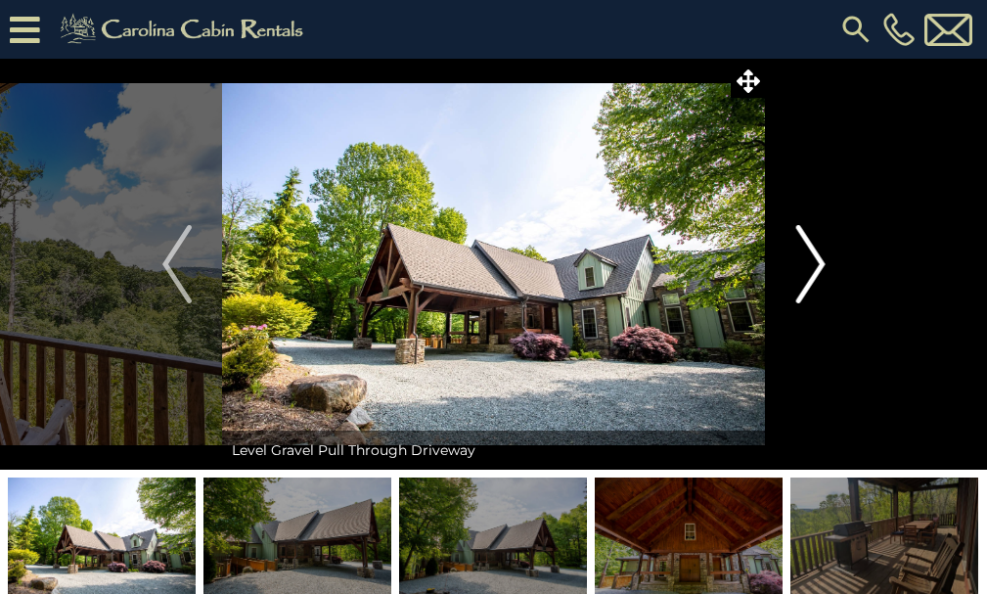
click at [808, 285] on img "Next" at bounding box center [809, 264] width 29 height 78
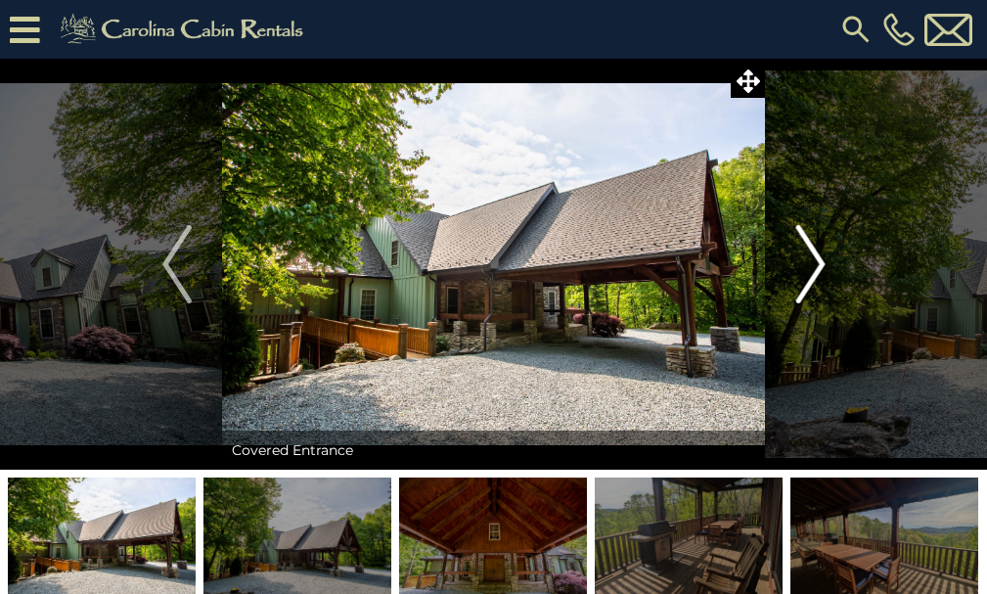
click at [808, 285] on img "Next" at bounding box center [809, 264] width 29 height 78
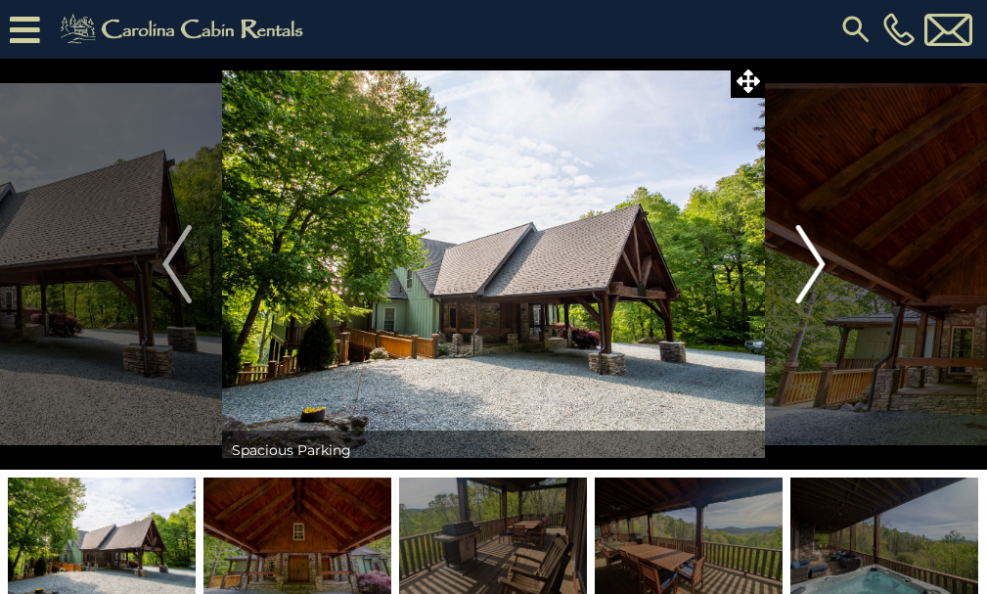
click at [808, 285] on img "Next" at bounding box center [809, 264] width 29 height 78
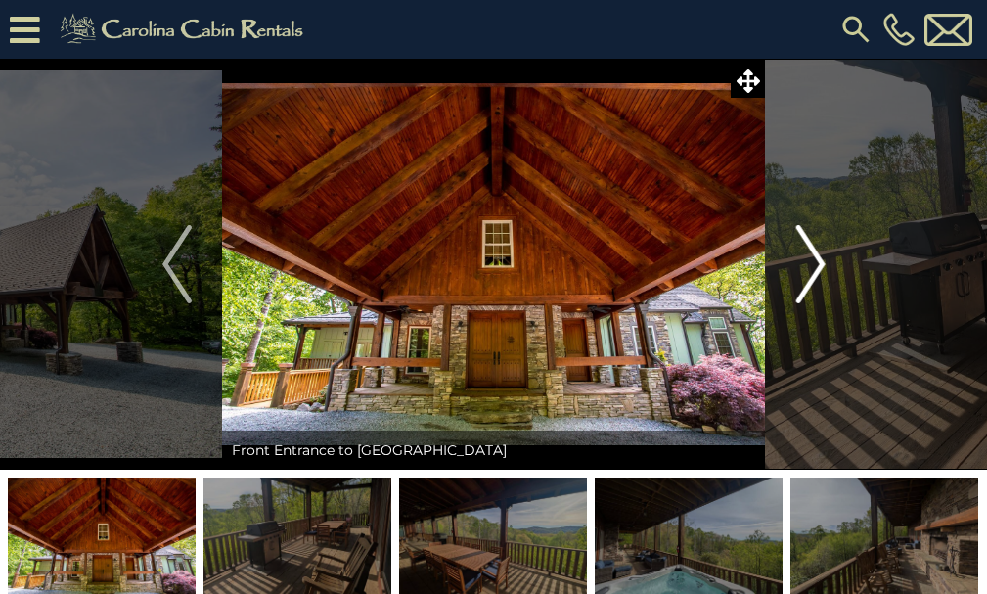
click at [808, 285] on img "Next" at bounding box center [809, 264] width 29 height 78
